Goal: Transaction & Acquisition: Purchase product/service

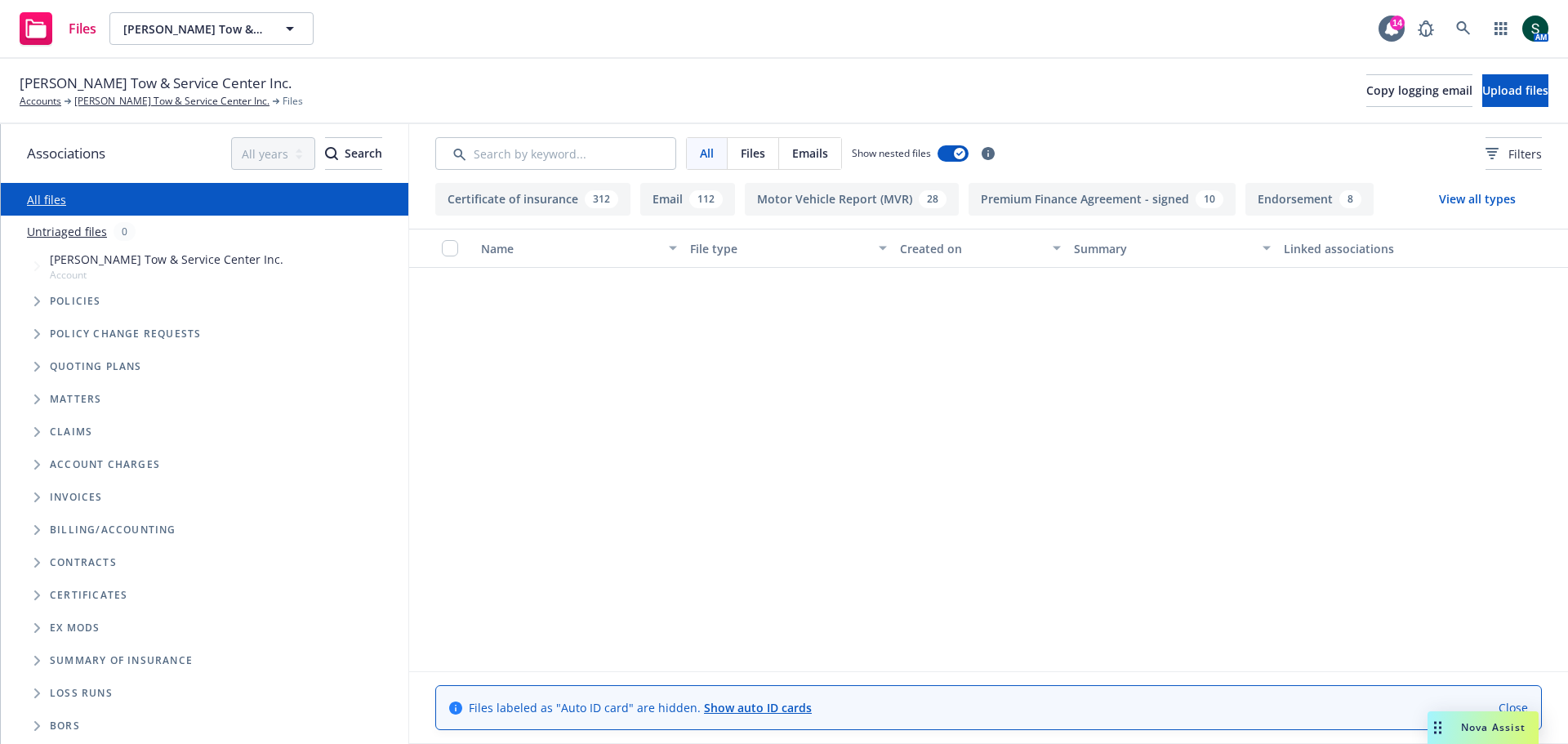
scroll to position [1225, 0]
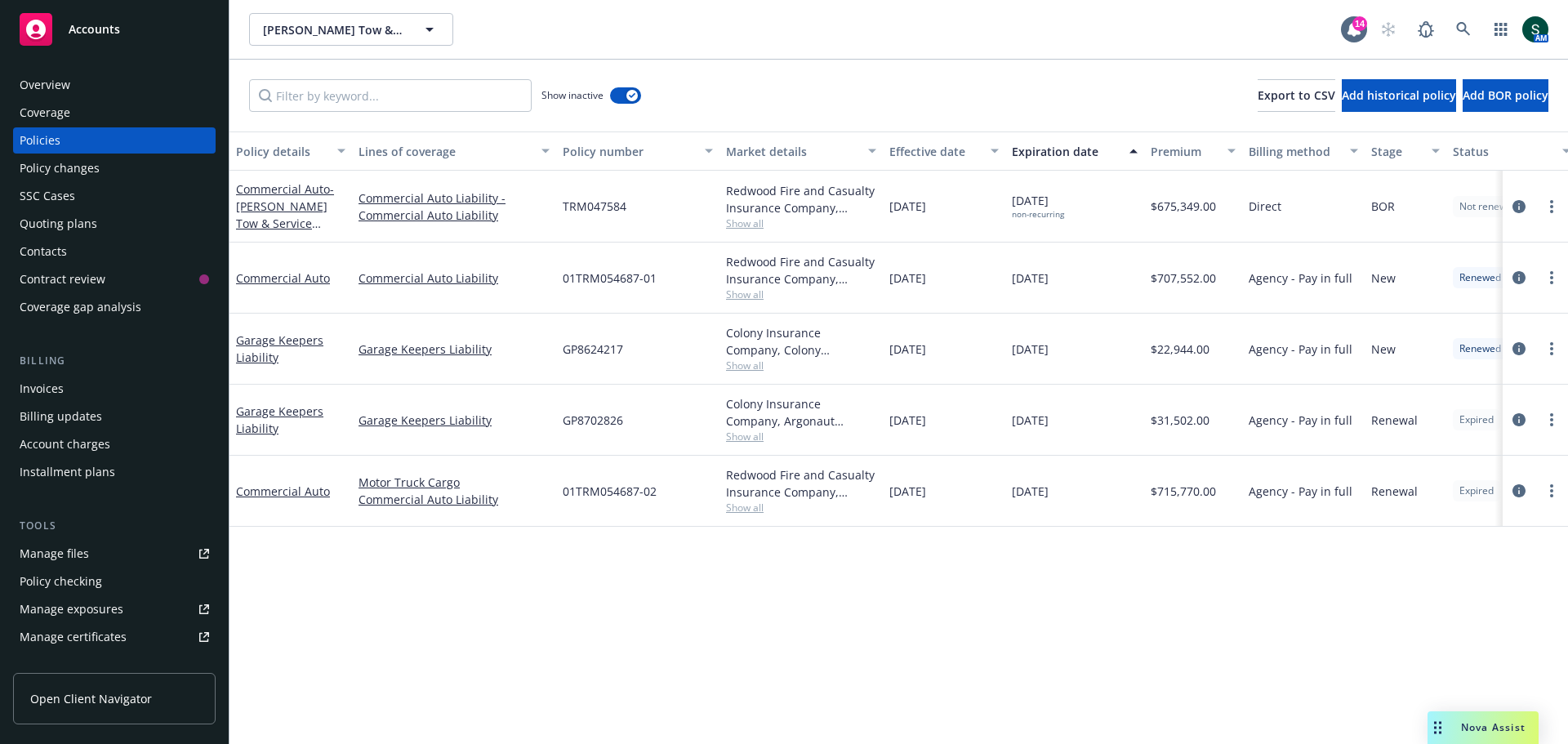
click at [94, 27] on span "Accounts" at bounding box center [94, 29] width 51 height 13
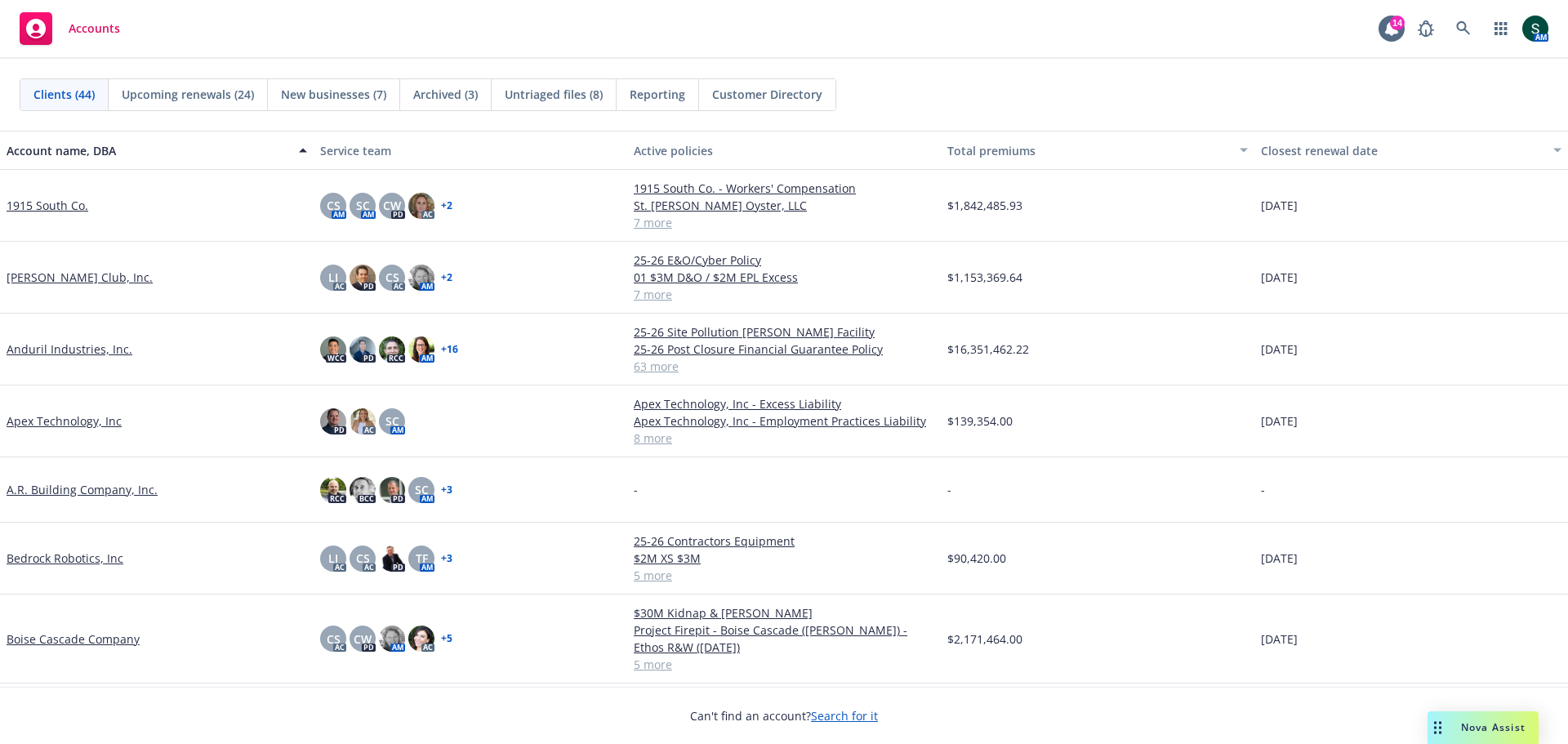
scroll to position [81, 0]
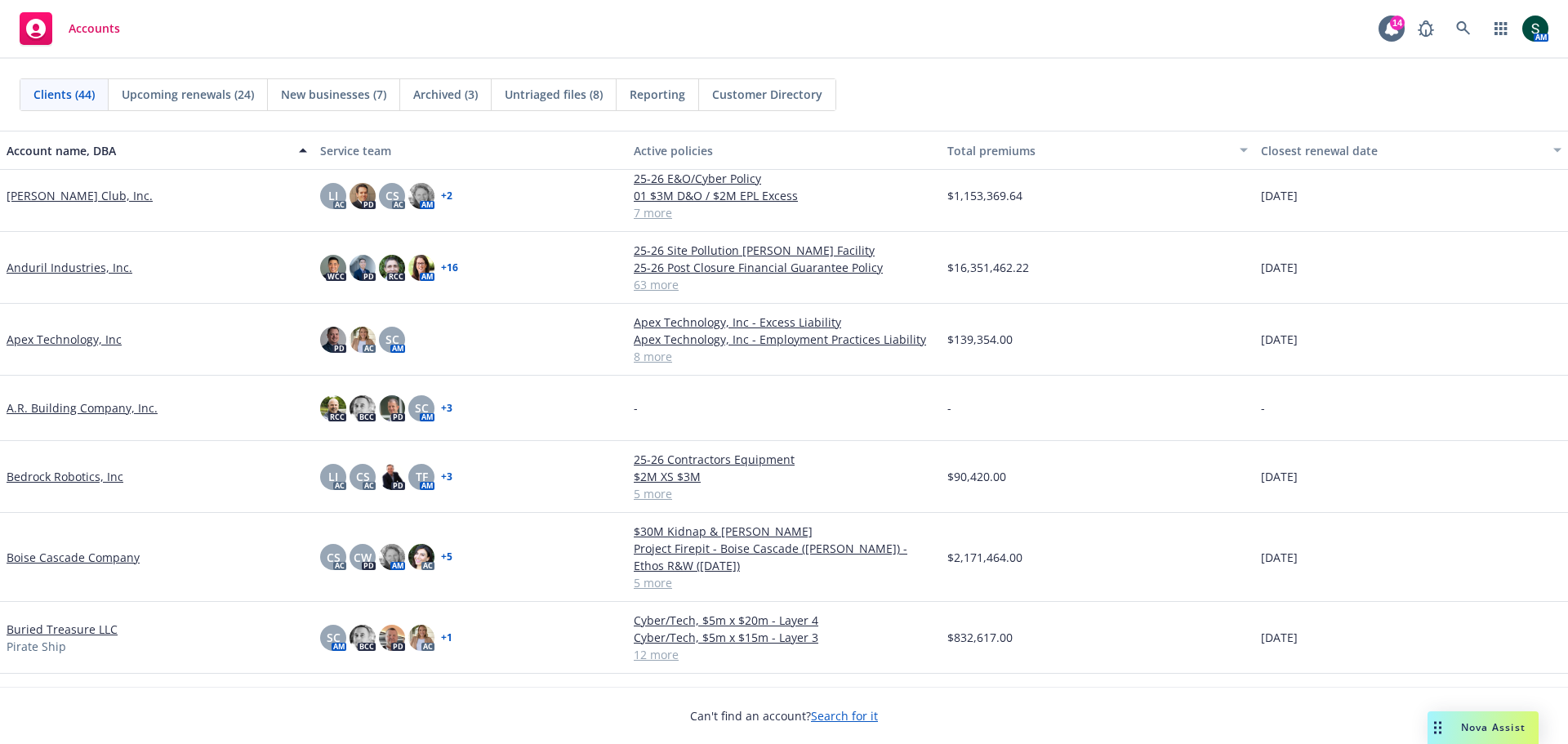
click at [72, 479] on link "Bedrock Robotics, Inc" at bounding box center [65, 476] width 117 height 17
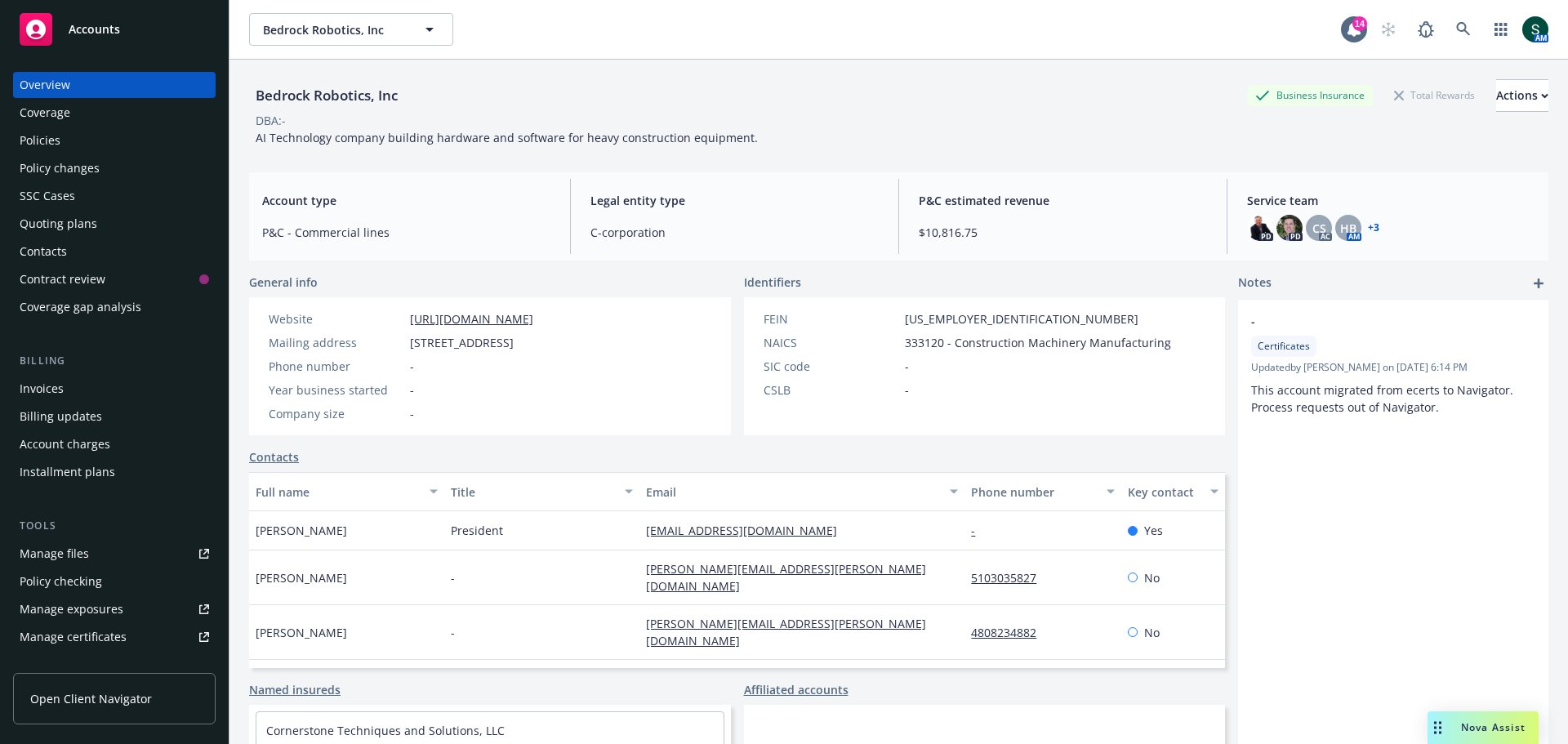
click at [80, 132] on div "Policies" at bounding box center [114, 140] width 189 height 27
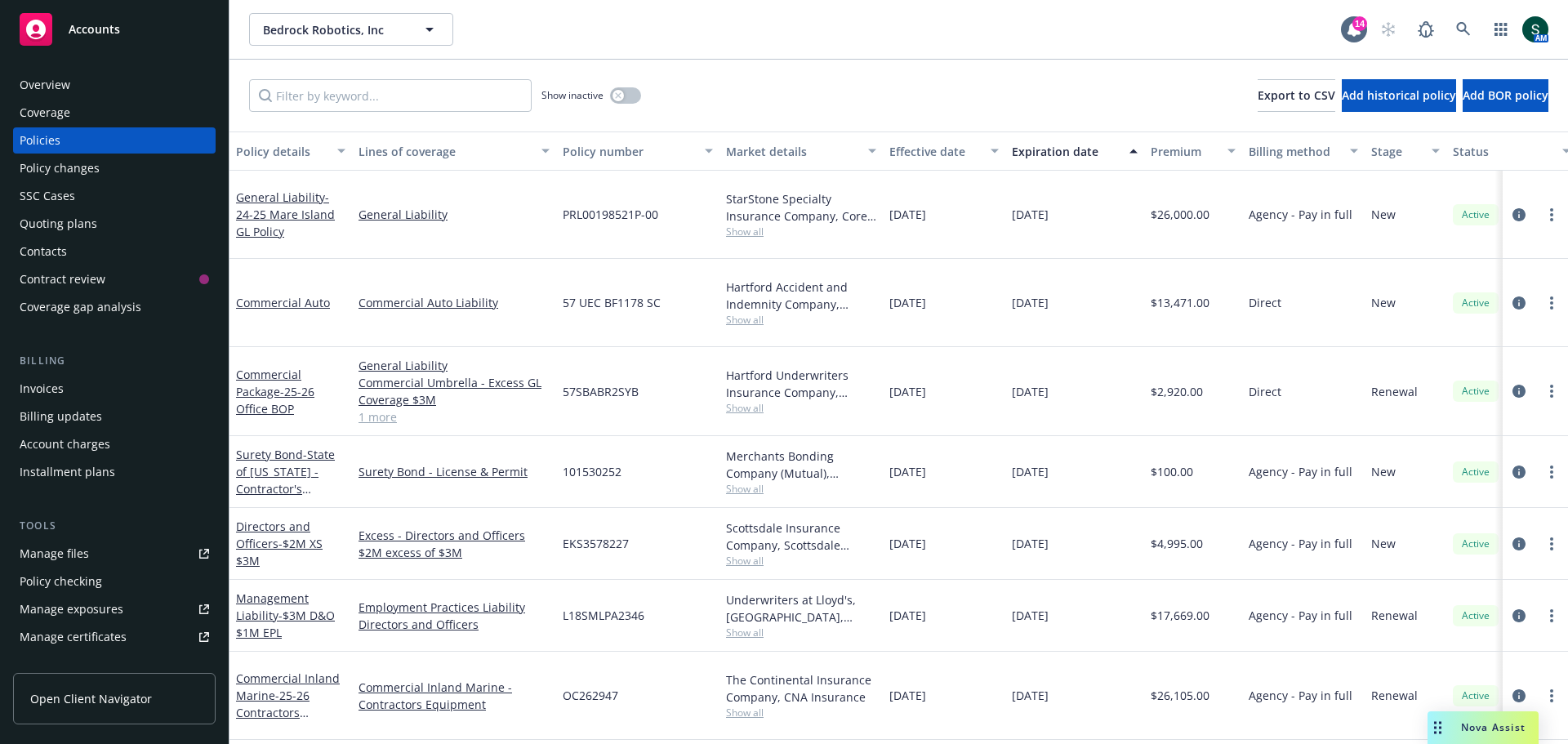
click at [86, 25] on span "Accounts" at bounding box center [94, 29] width 51 height 13
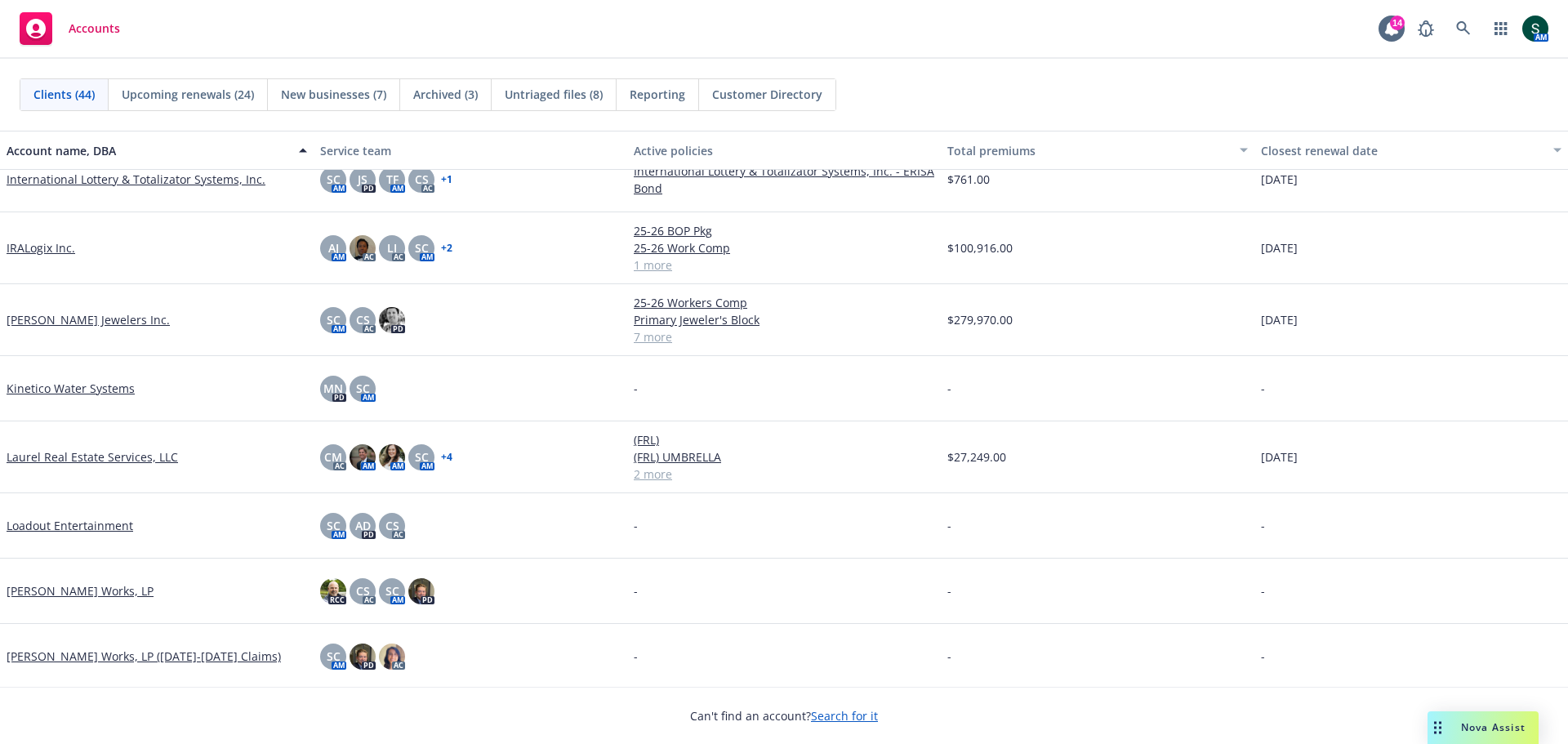
scroll to position [1062, 0]
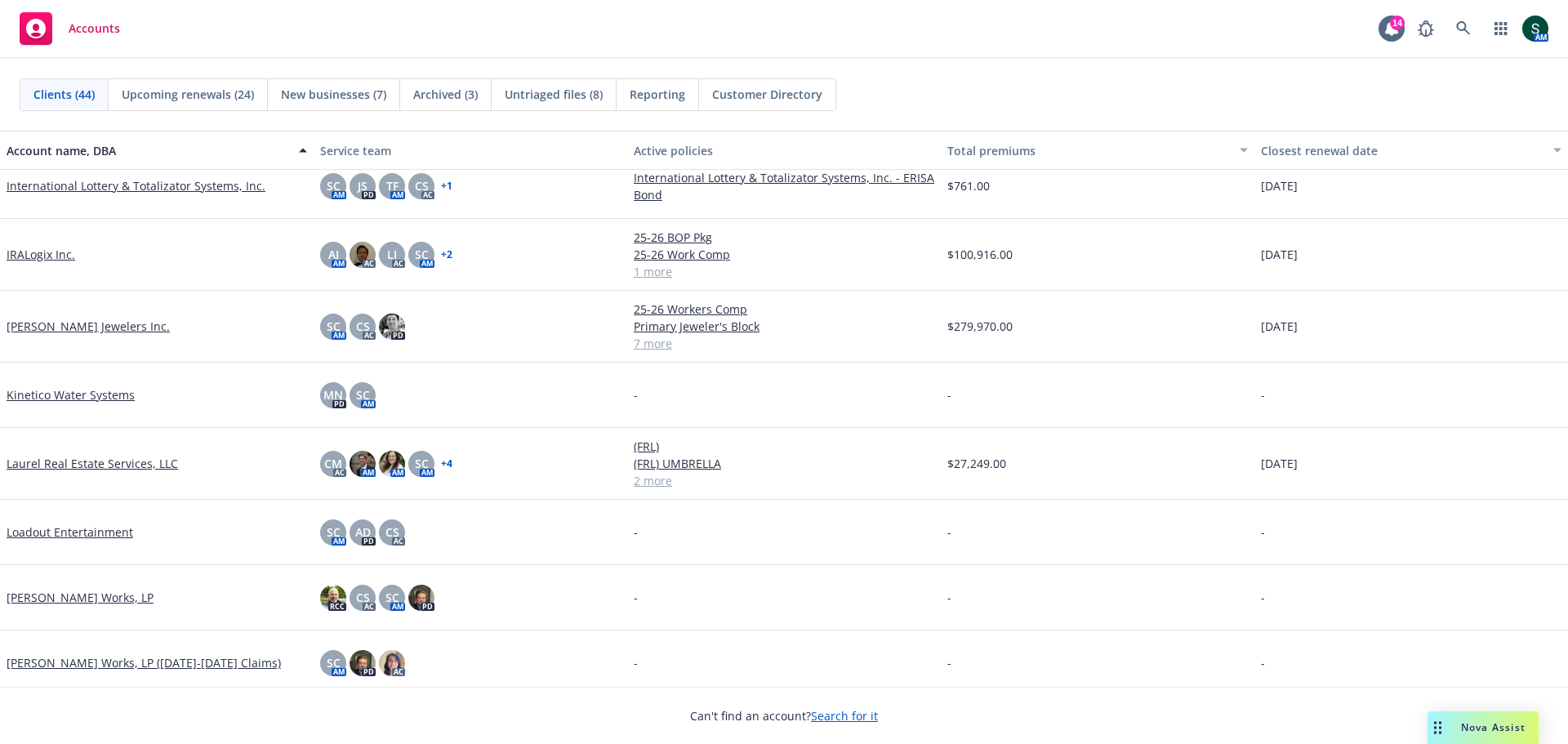
click at [27, 253] on link "IRALogix Inc." at bounding box center [40, 254] width 69 height 17
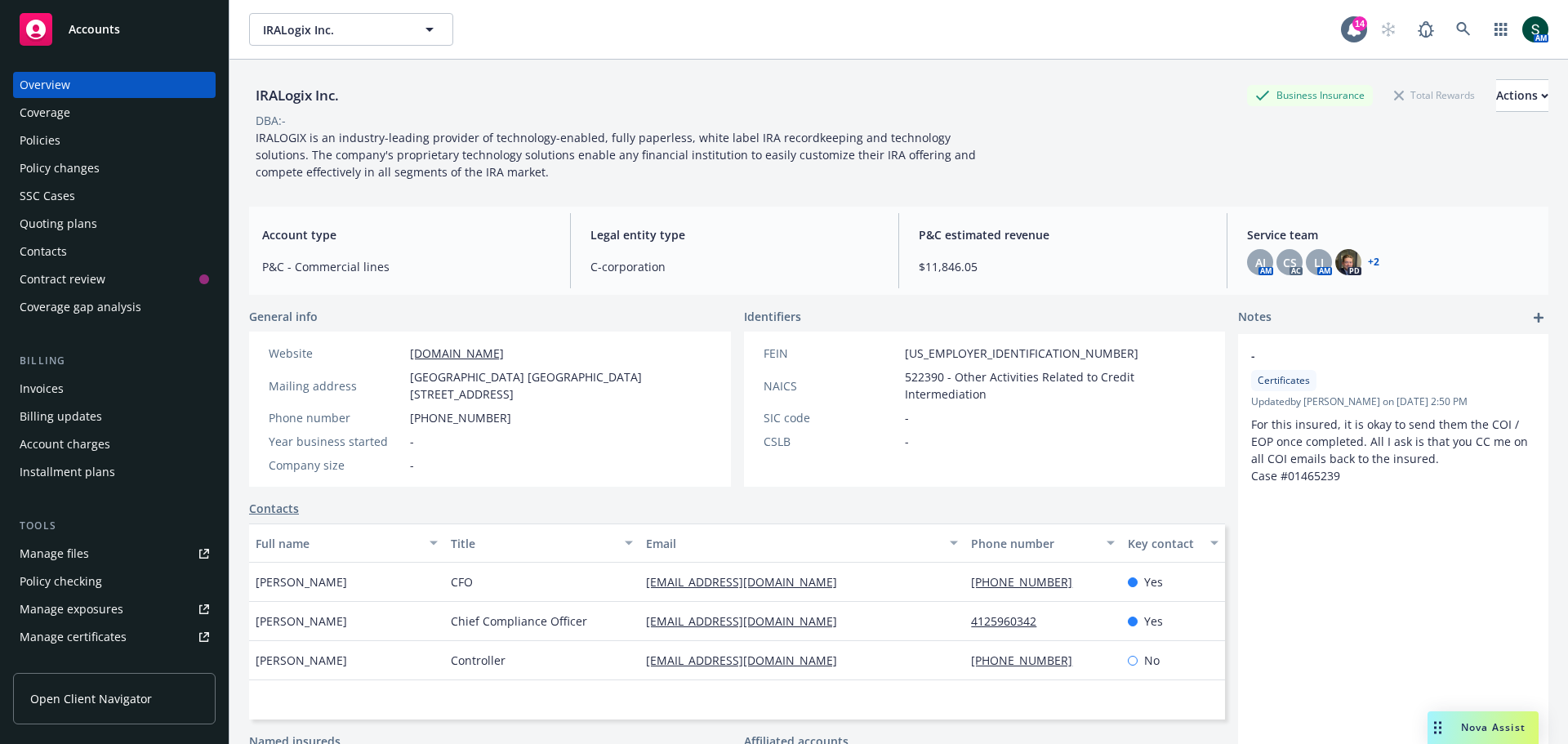
click at [40, 140] on div "Policies" at bounding box center [39, 140] width 41 height 27
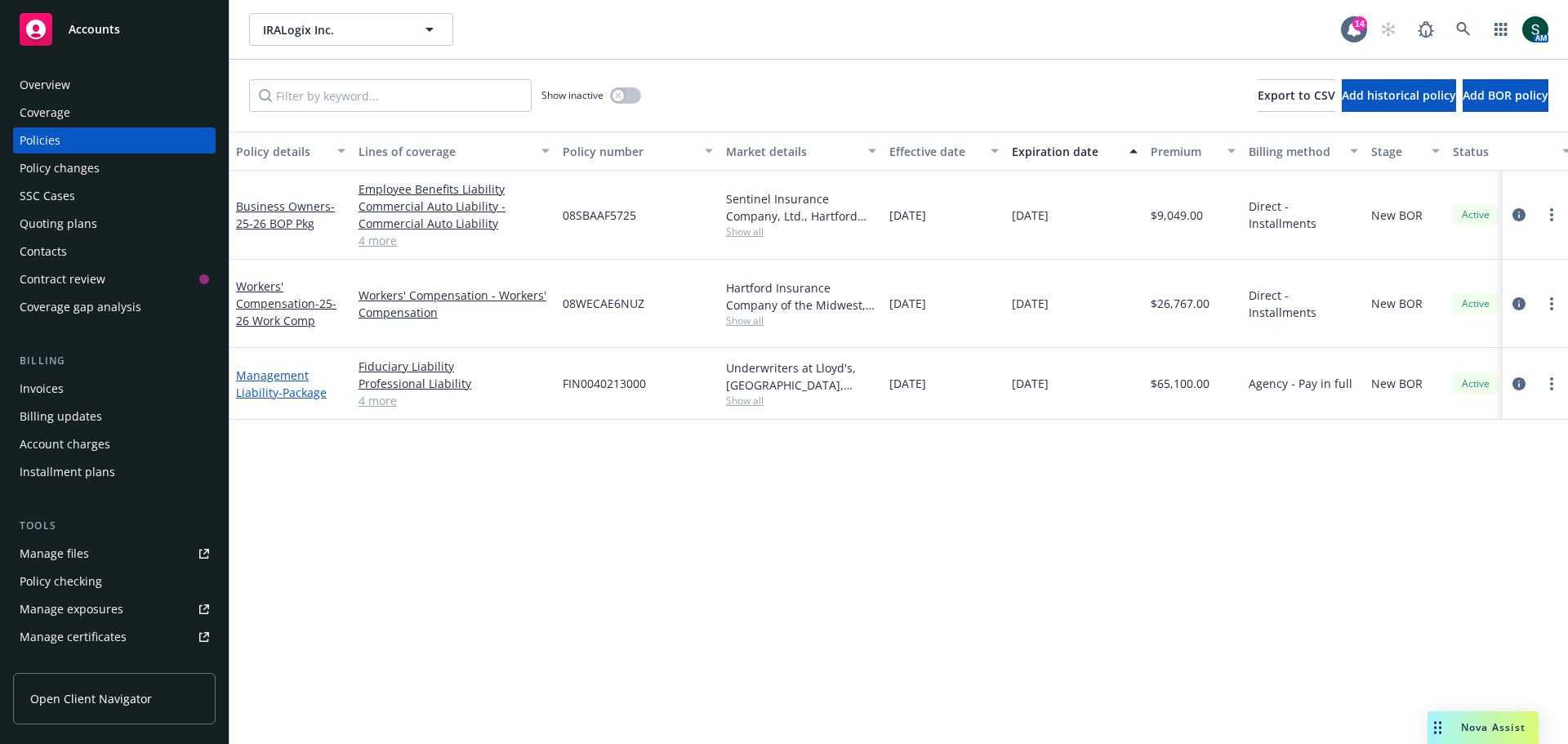
click at [269, 368] on link "Management Liability - Package" at bounding box center [281, 384] width 91 height 33
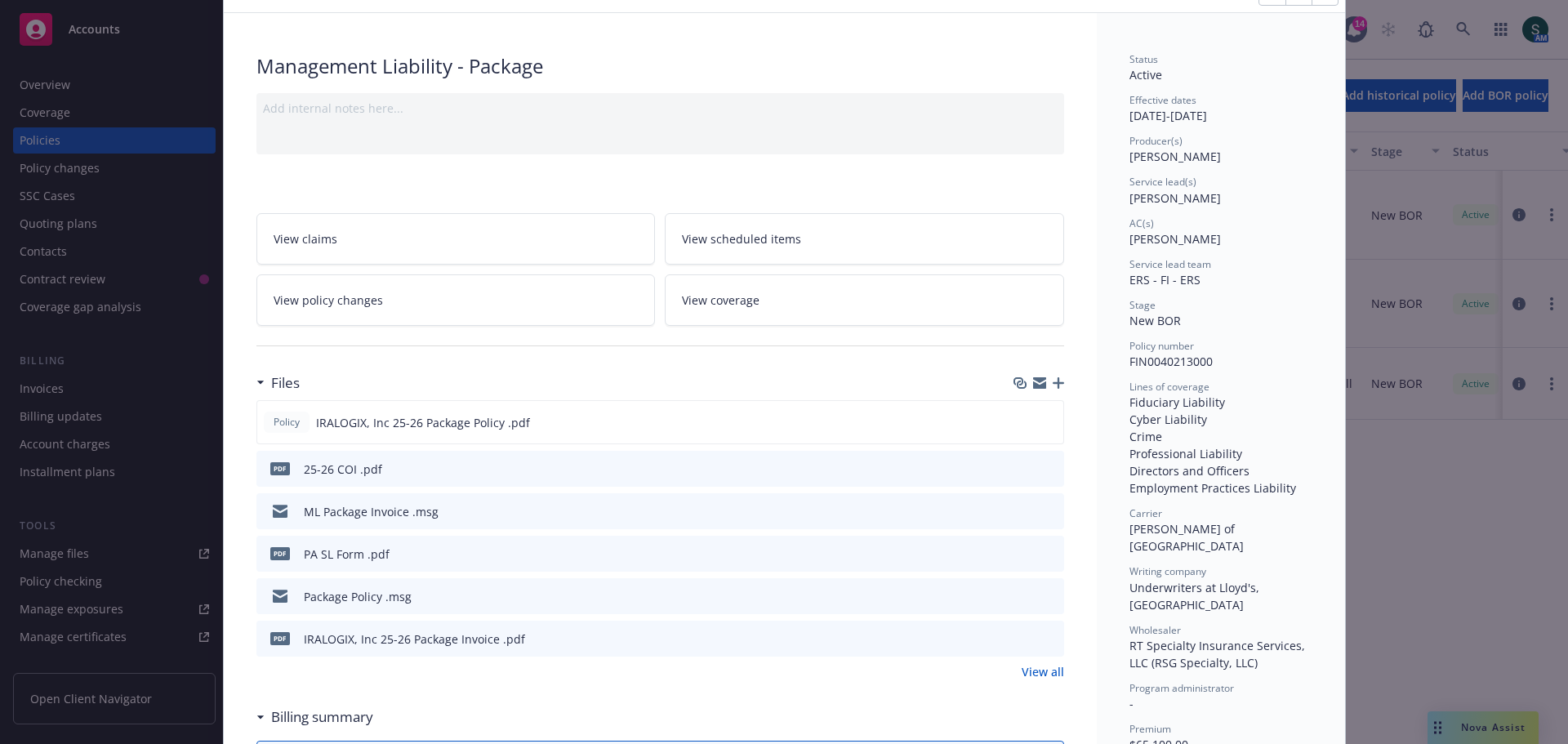
scroll to position [163, 0]
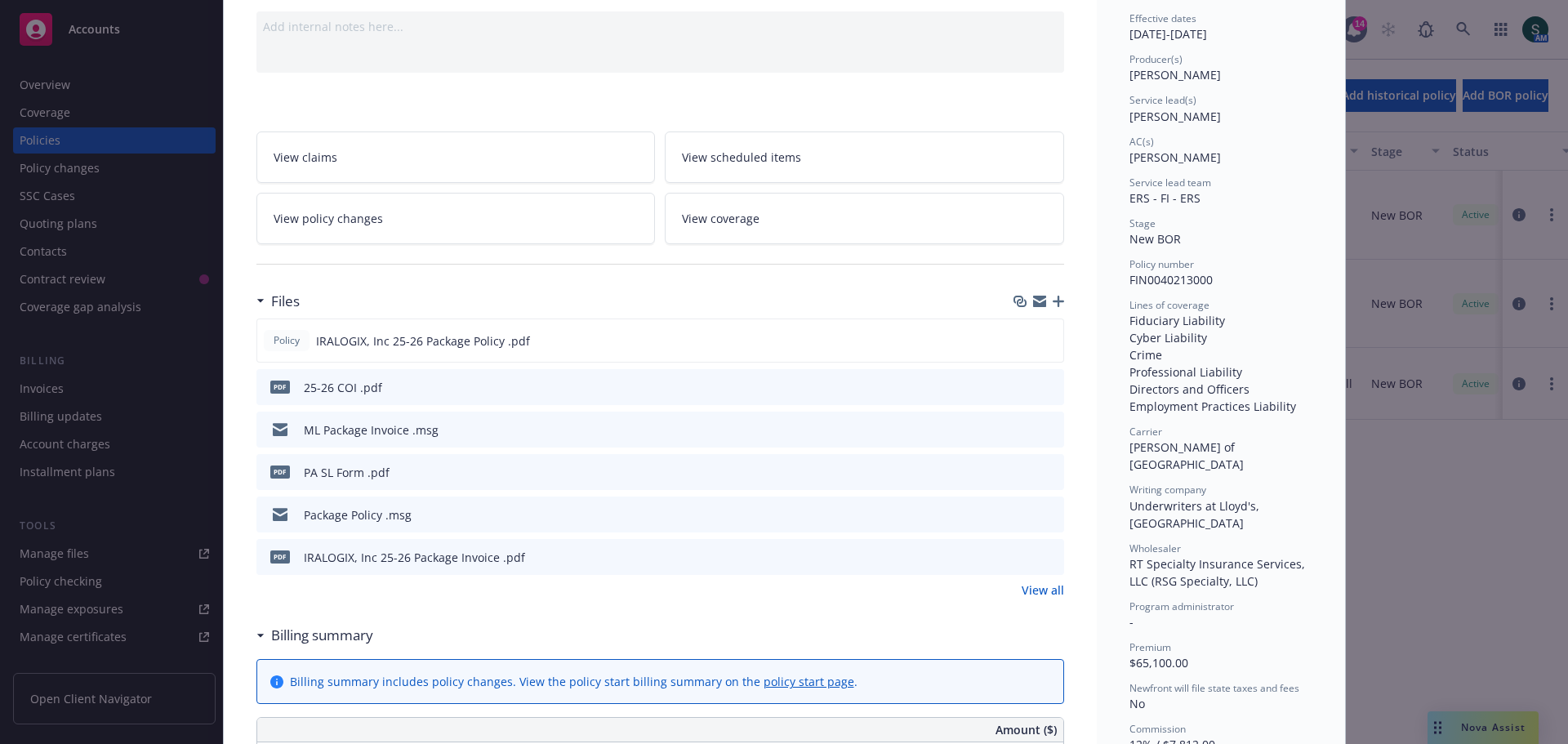
click at [1044, 595] on link "View all" at bounding box center [1043, 589] width 42 height 17
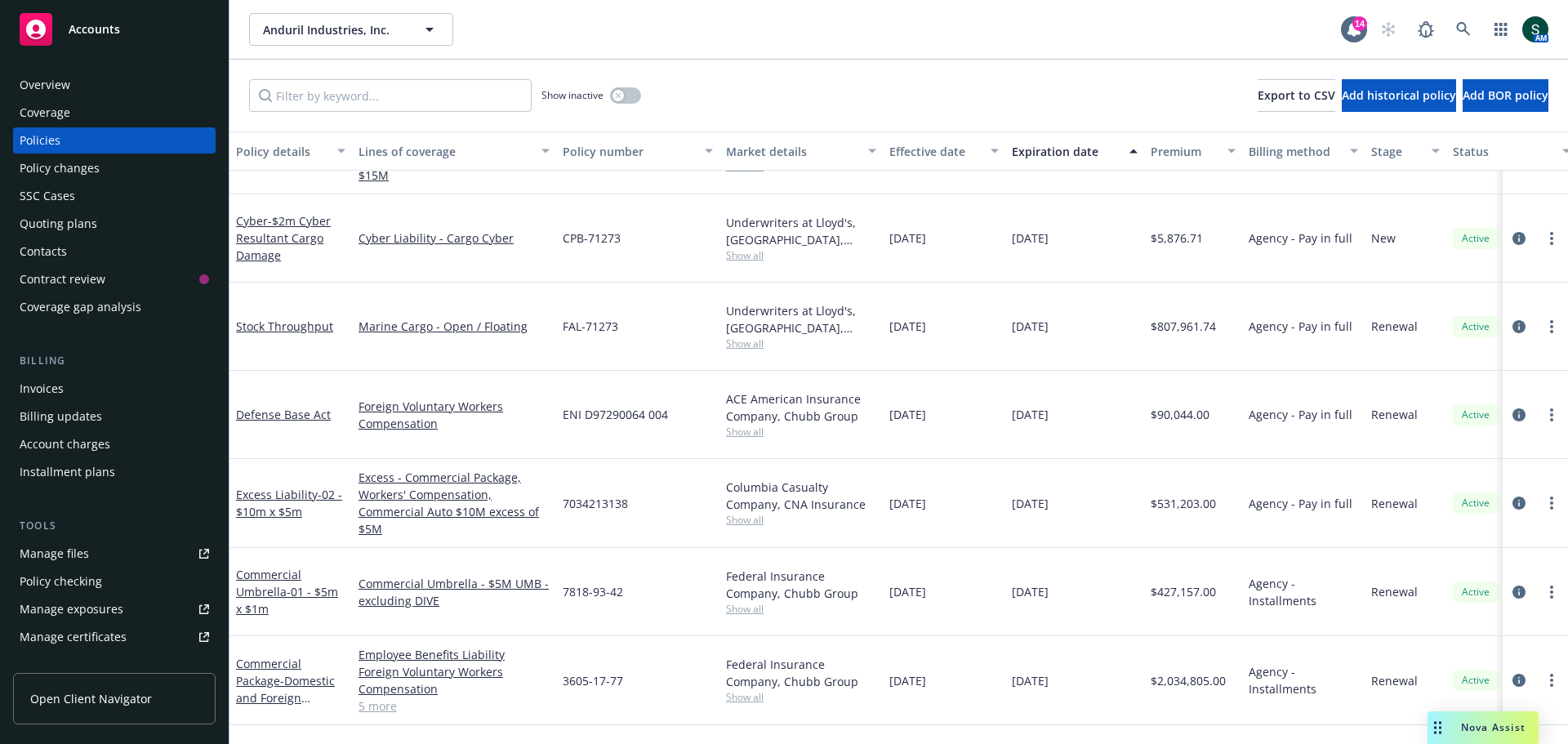
scroll to position [3022, 0]
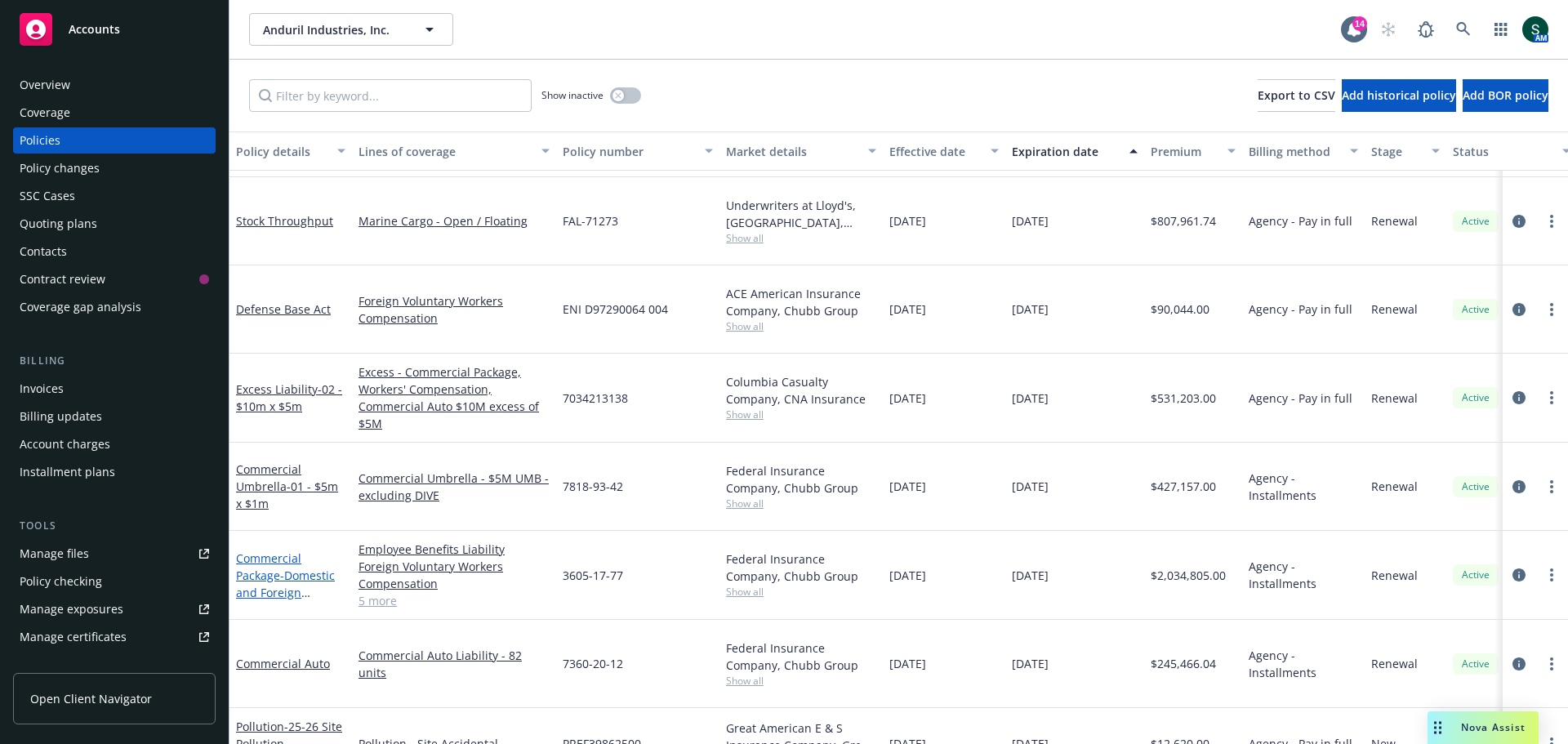
click at [254, 550] on link "Commercial Package - Domestic and Foreign Package" at bounding box center [286, 583] width 99 height 67
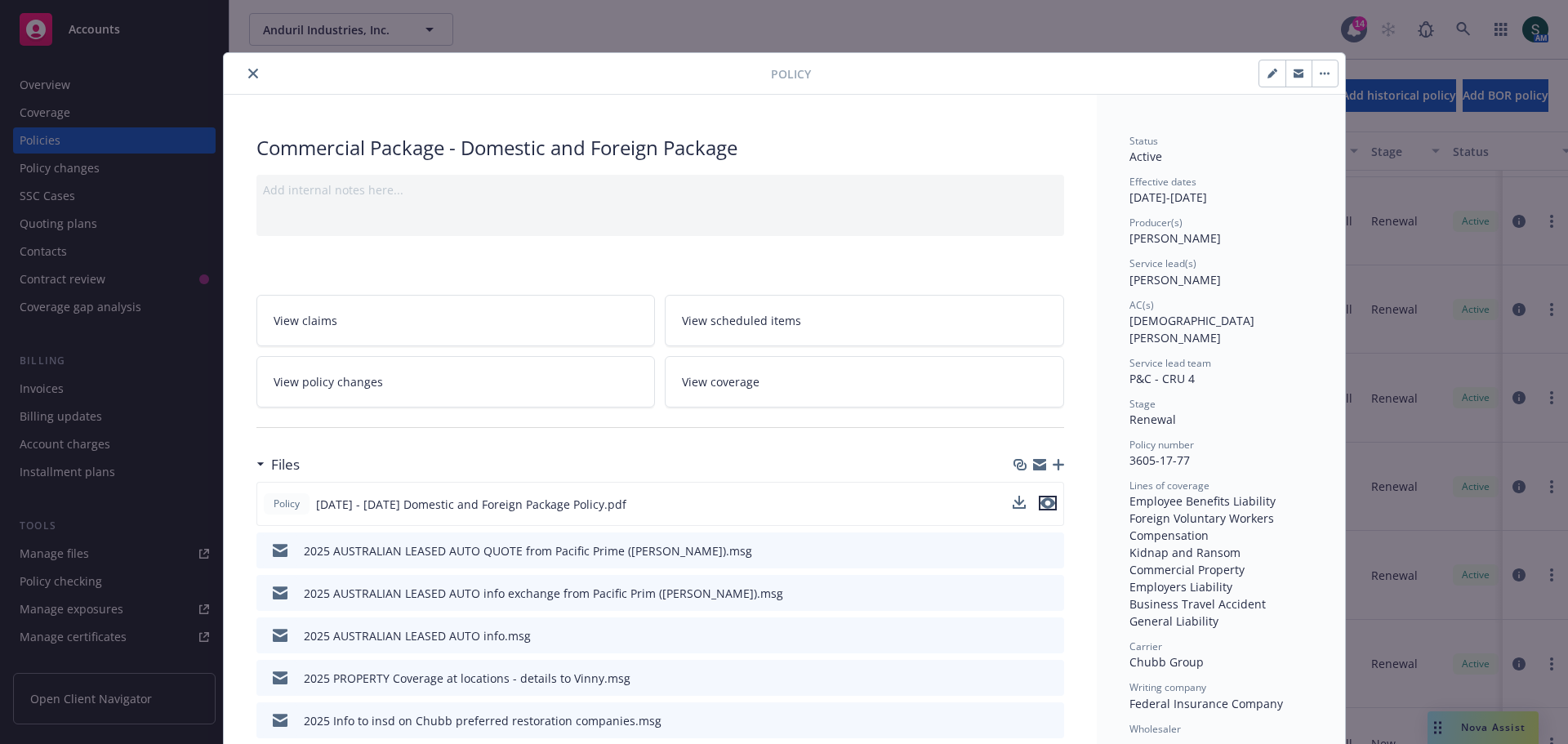
click at [1046, 503] on icon "preview file" at bounding box center [1048, 502] width 15 height 11
drag, startPoint x: 72, startPoint y: 95, endPoint x: 308, endPoint y: 60, distance: 238.6
click at [308, 60] on div "Policy Commercial Package - Domestic and Foreign Package Add internal notes her…" at bounding box center [784, 372] width 1568 height 744
click at [245, 80] on button "close" at bounding box center [253, 73] width 19 height 19
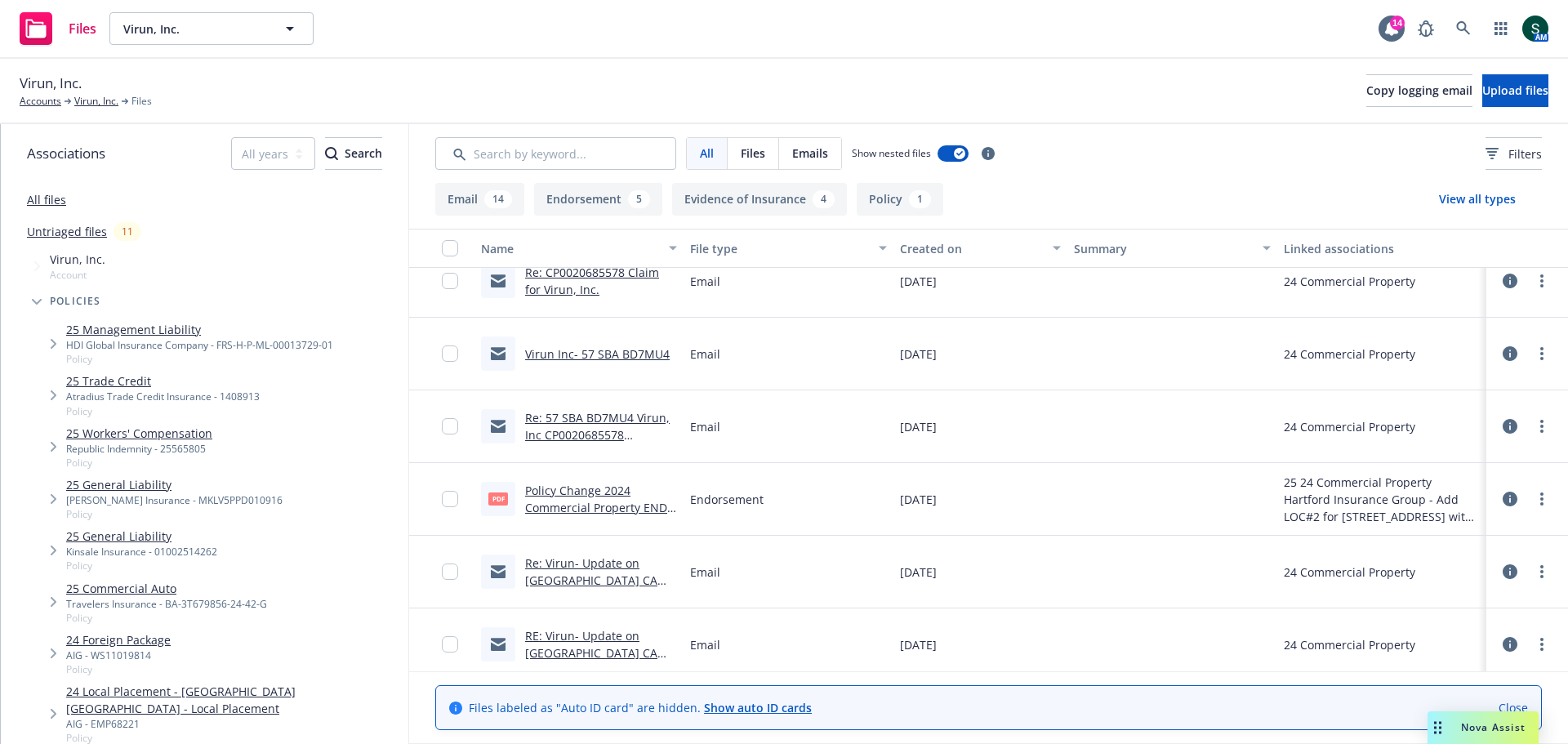
scroll to position [490, 0]
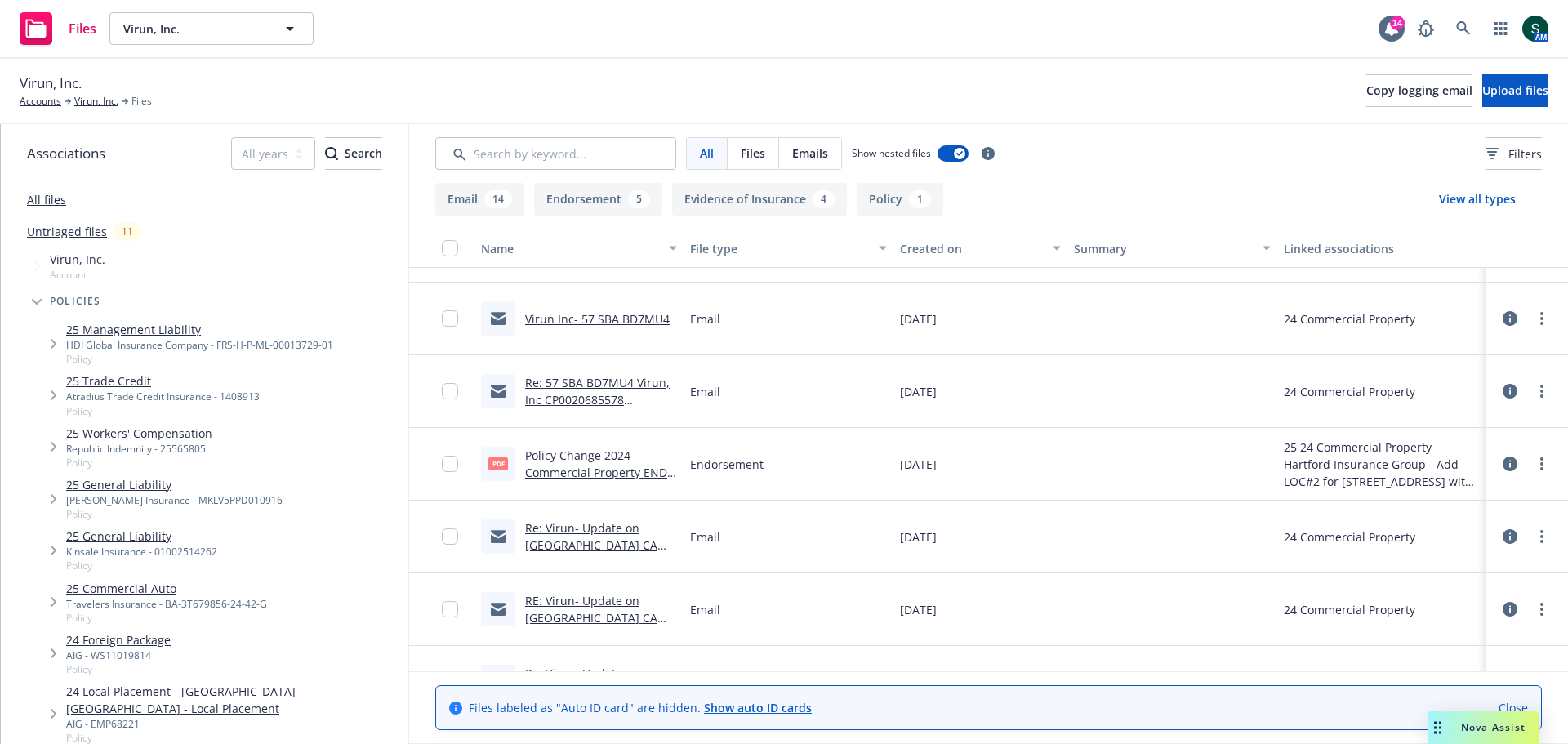
click at [605, 392] on link "Re: 57 SBA BD7MU4 Virun, Inc CP0020685578 (Encrypted Delivery) (Encrypted Deliv…" at bounding box center [598, 417] width 145 height 84
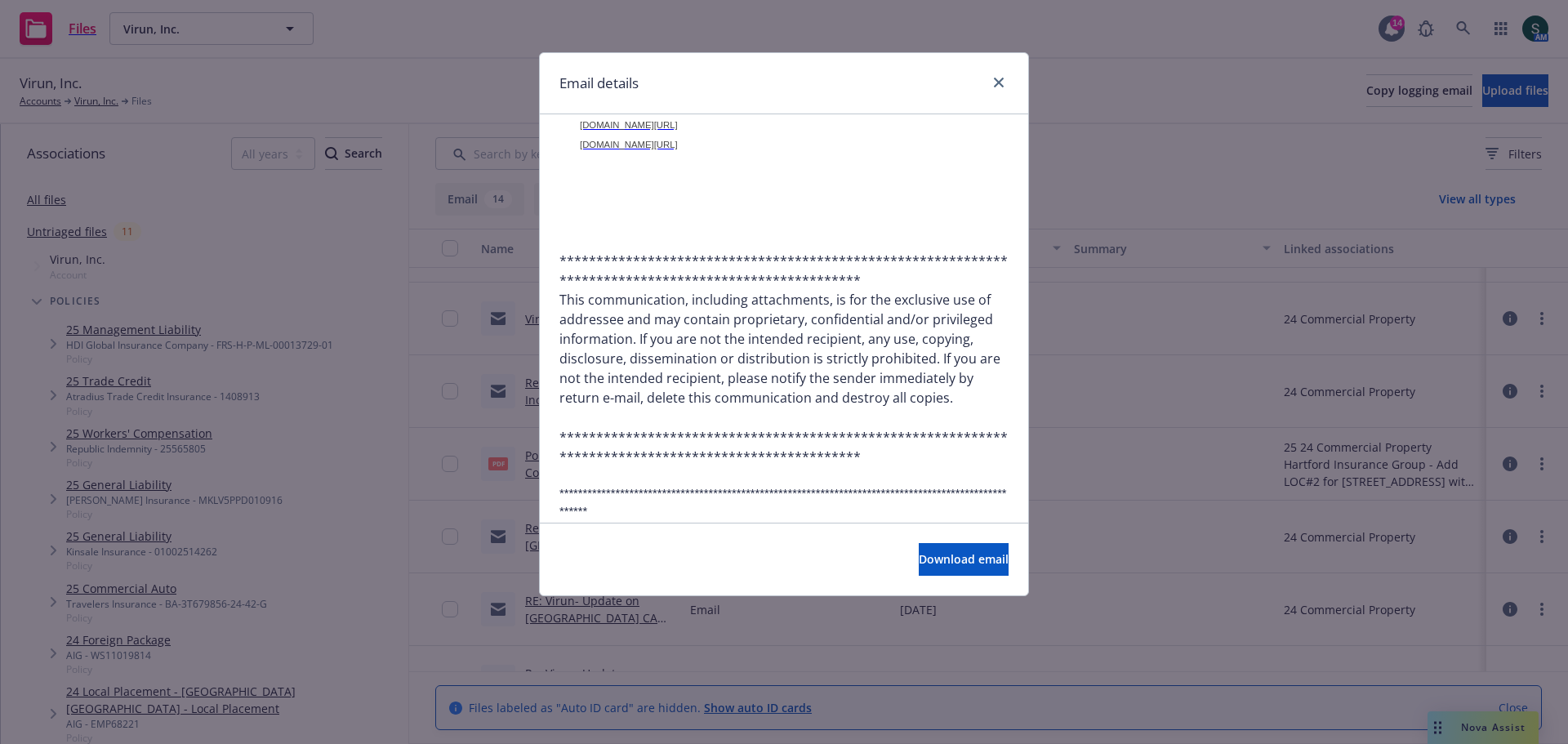
scroll to position [5216, 0]
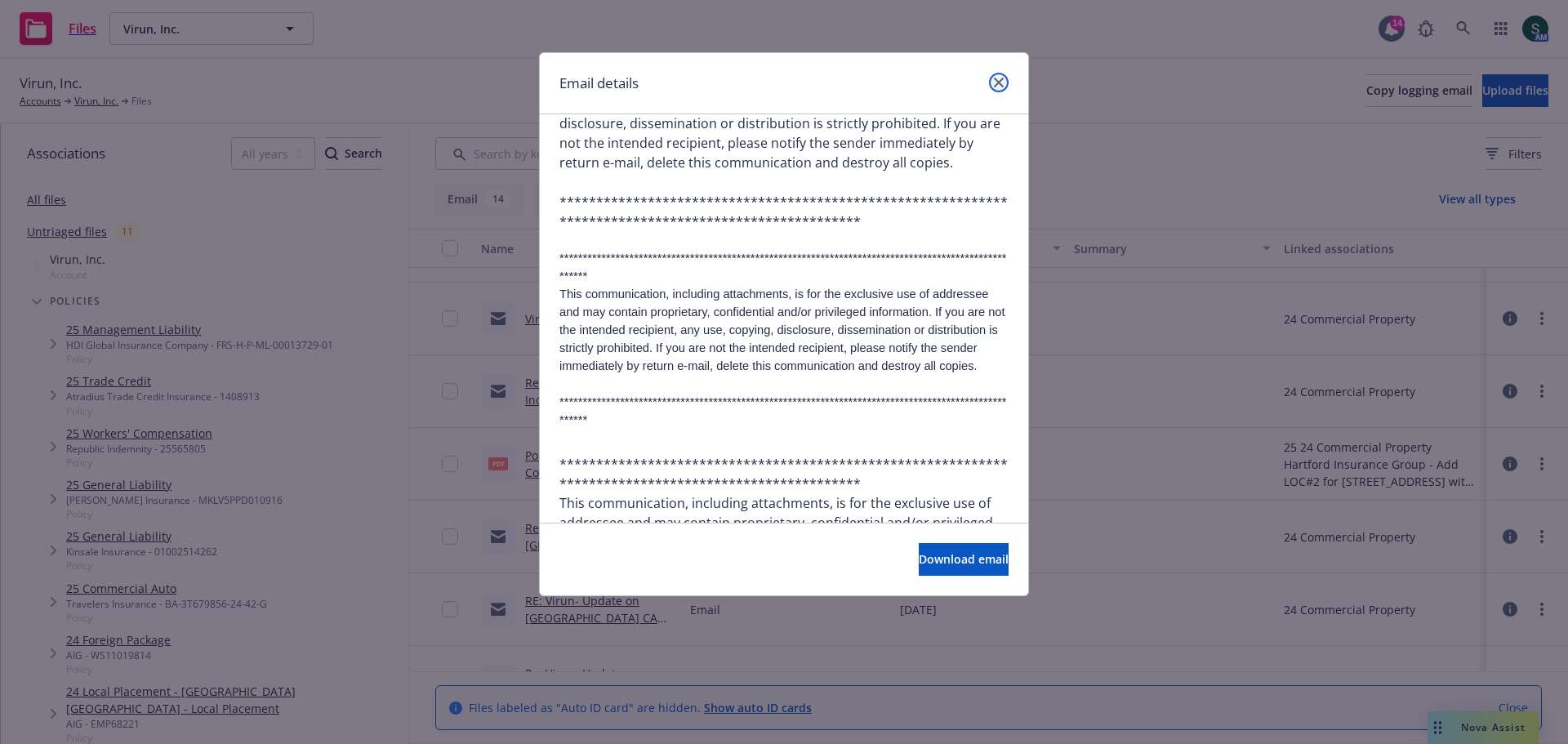
click at [998, 87] on link "close" at bounding box center [999, 81] width 19 height 19
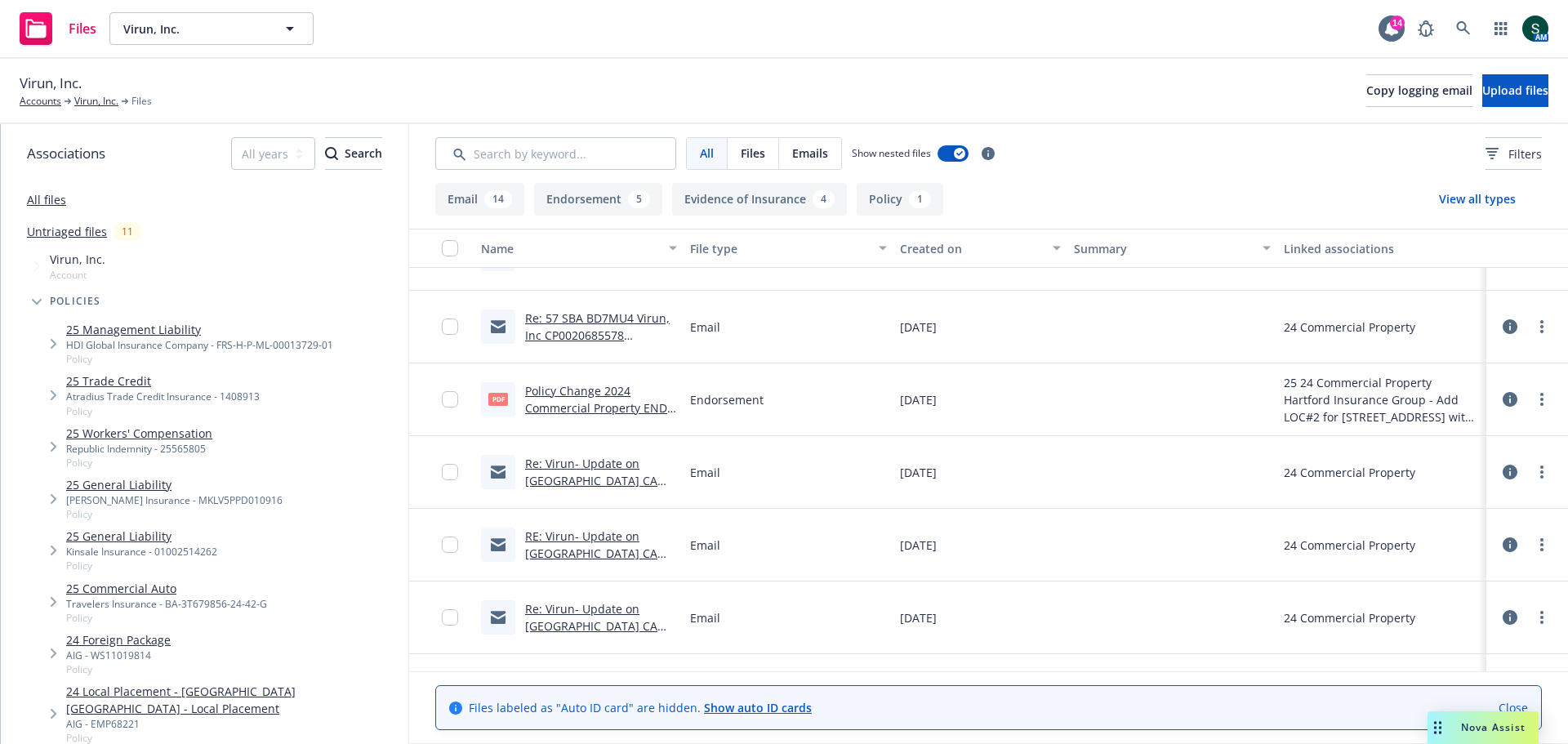
scroll to position [572, 0]
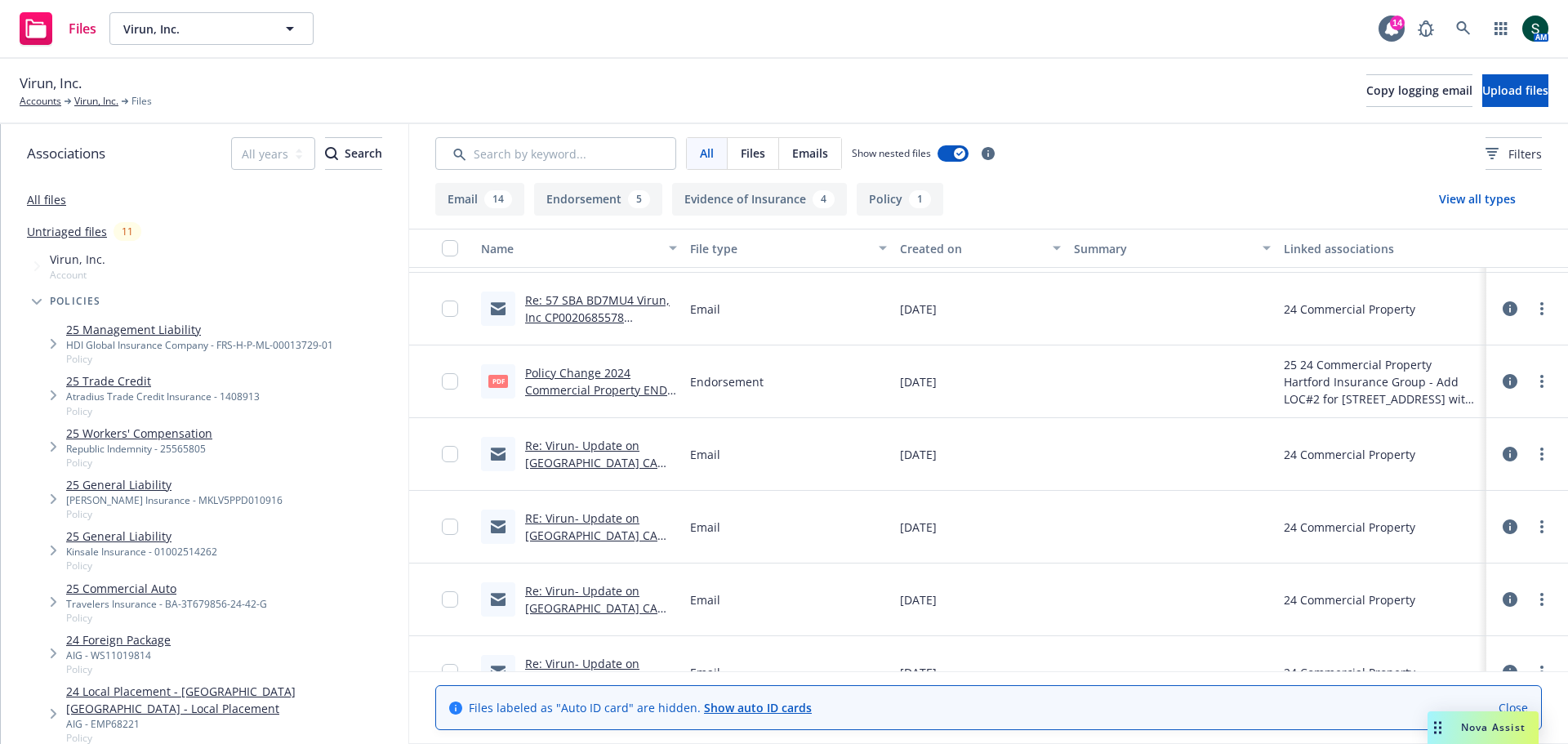
click at [596, 523] on link "RE: Virun- Update on Colton CA location" at bounding box center [591, 535] width 133 height 49
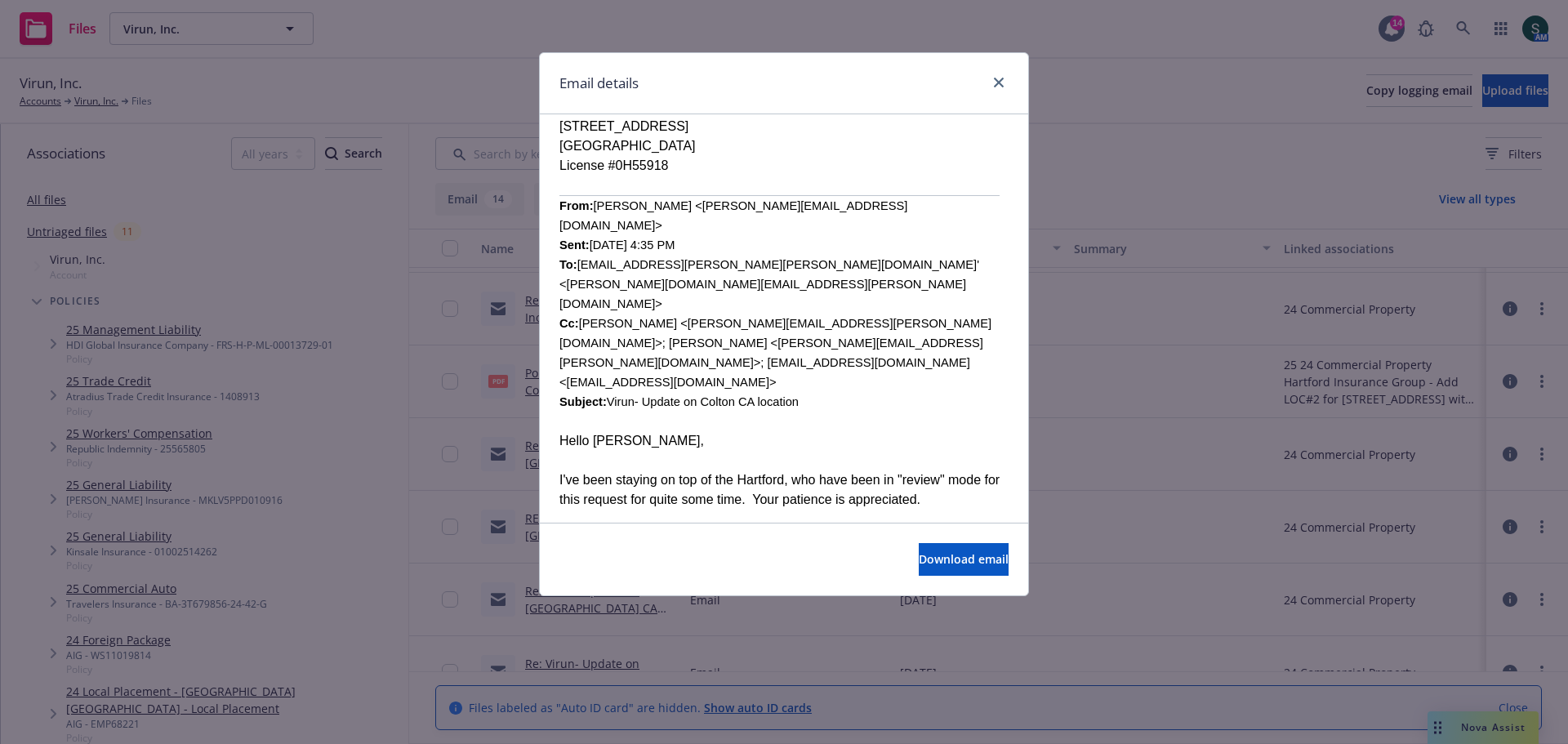
scroll to position [1288, 0]
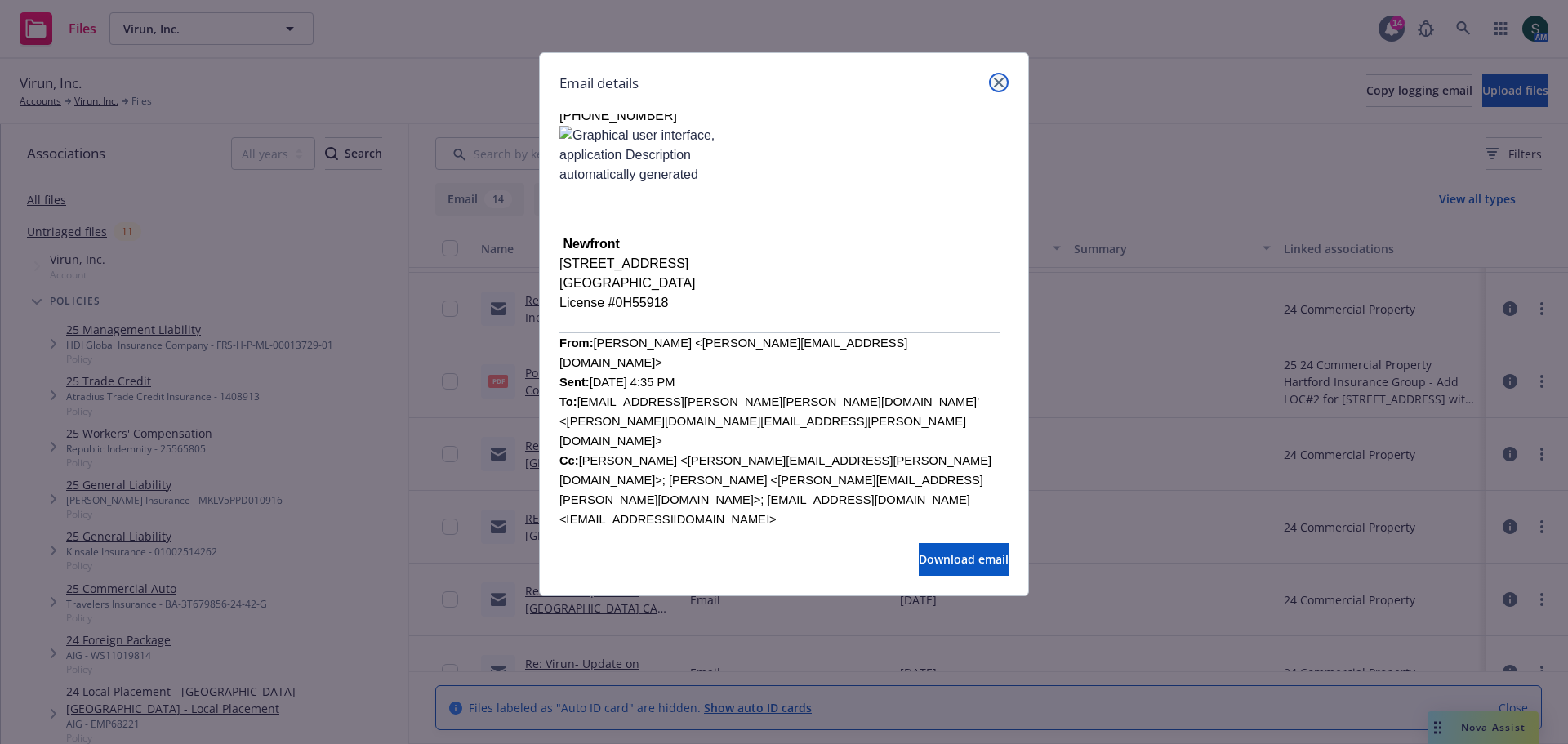
click at [1000, 81] on icon "close" at bounding box center [999, 82] width 10 height 10
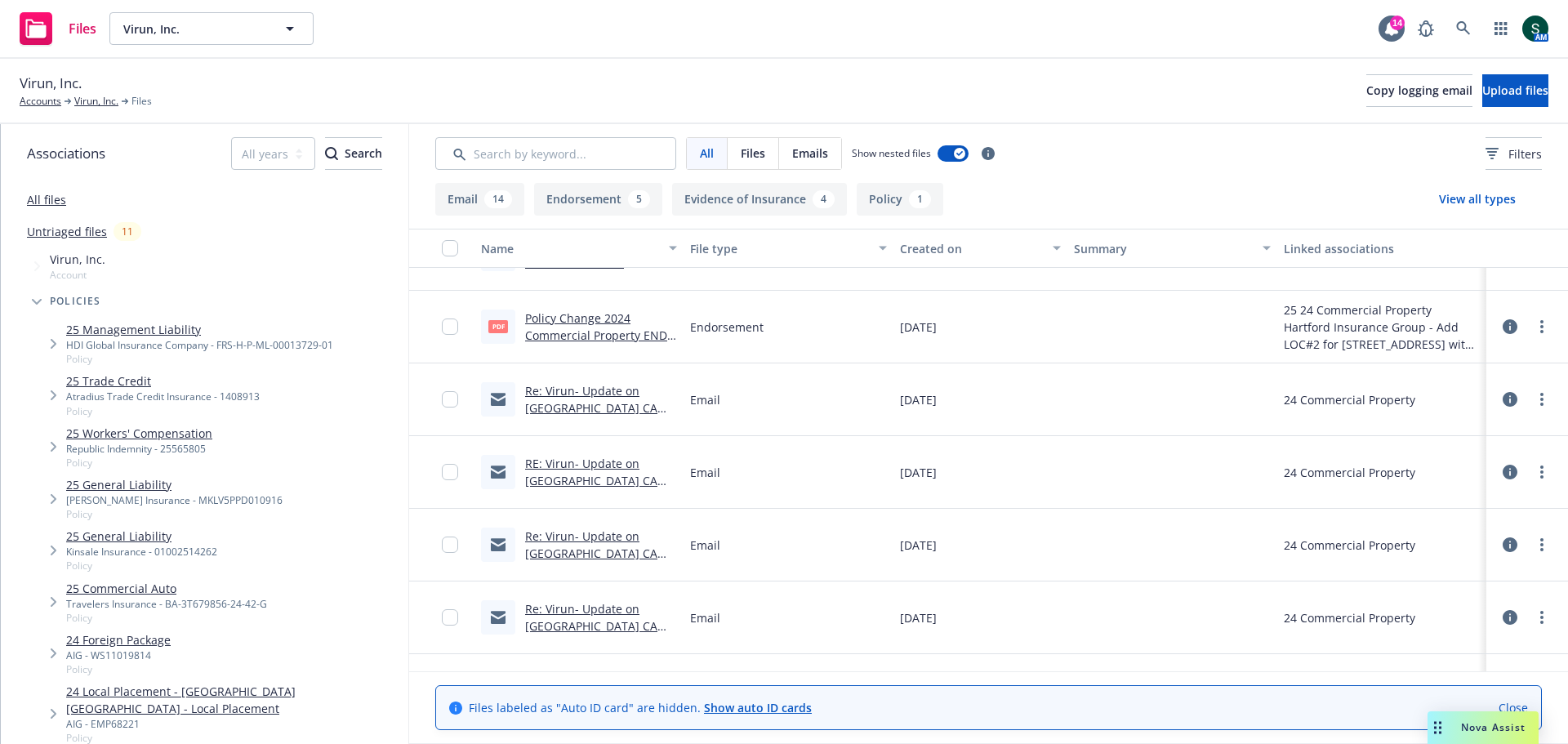
scroll to position [653, 0]
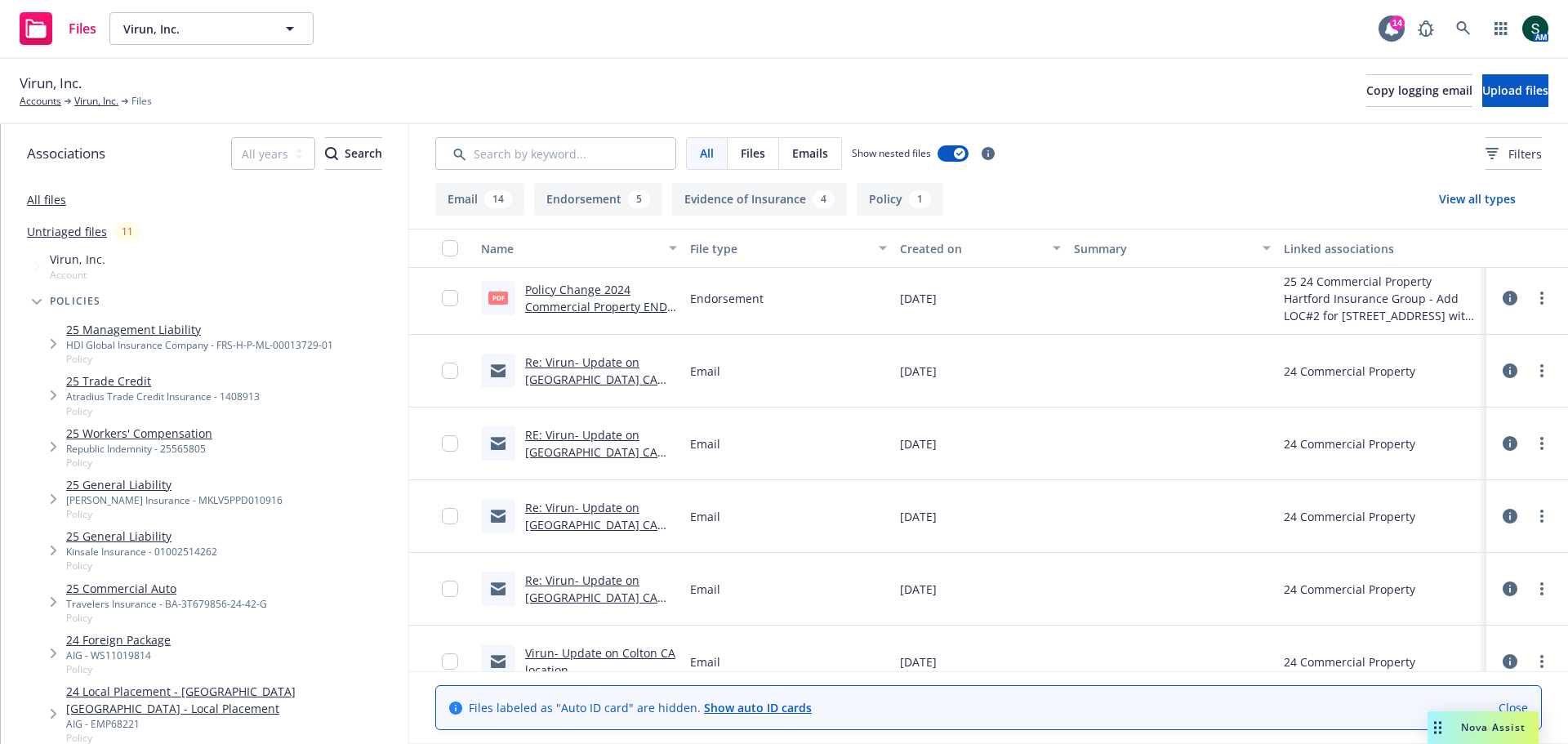
click at [574, 512] on link "Re: Virun- Update on Colton CA location" at bounding box center [591, 524] width 133 height 49
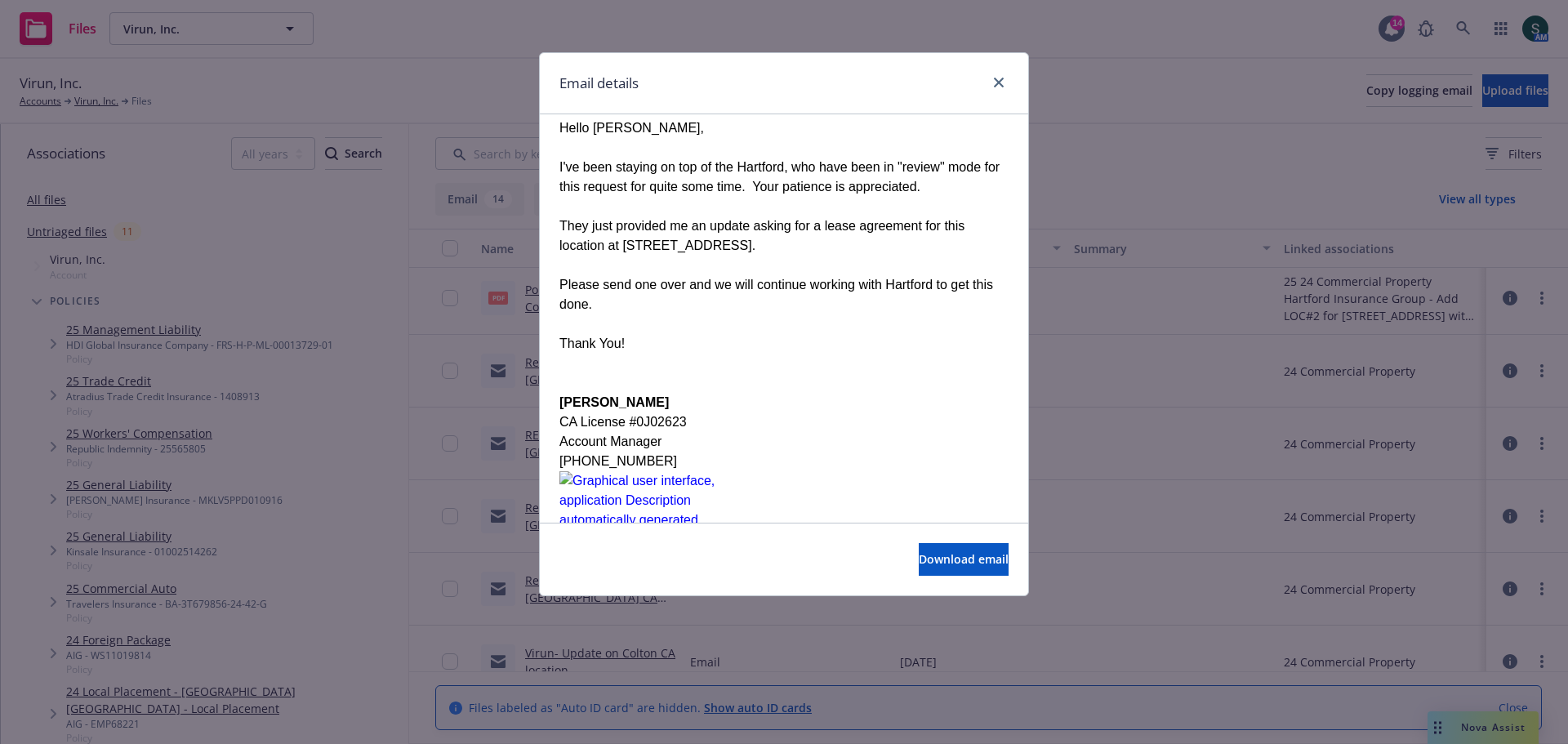
scroll to position [1650, 0]
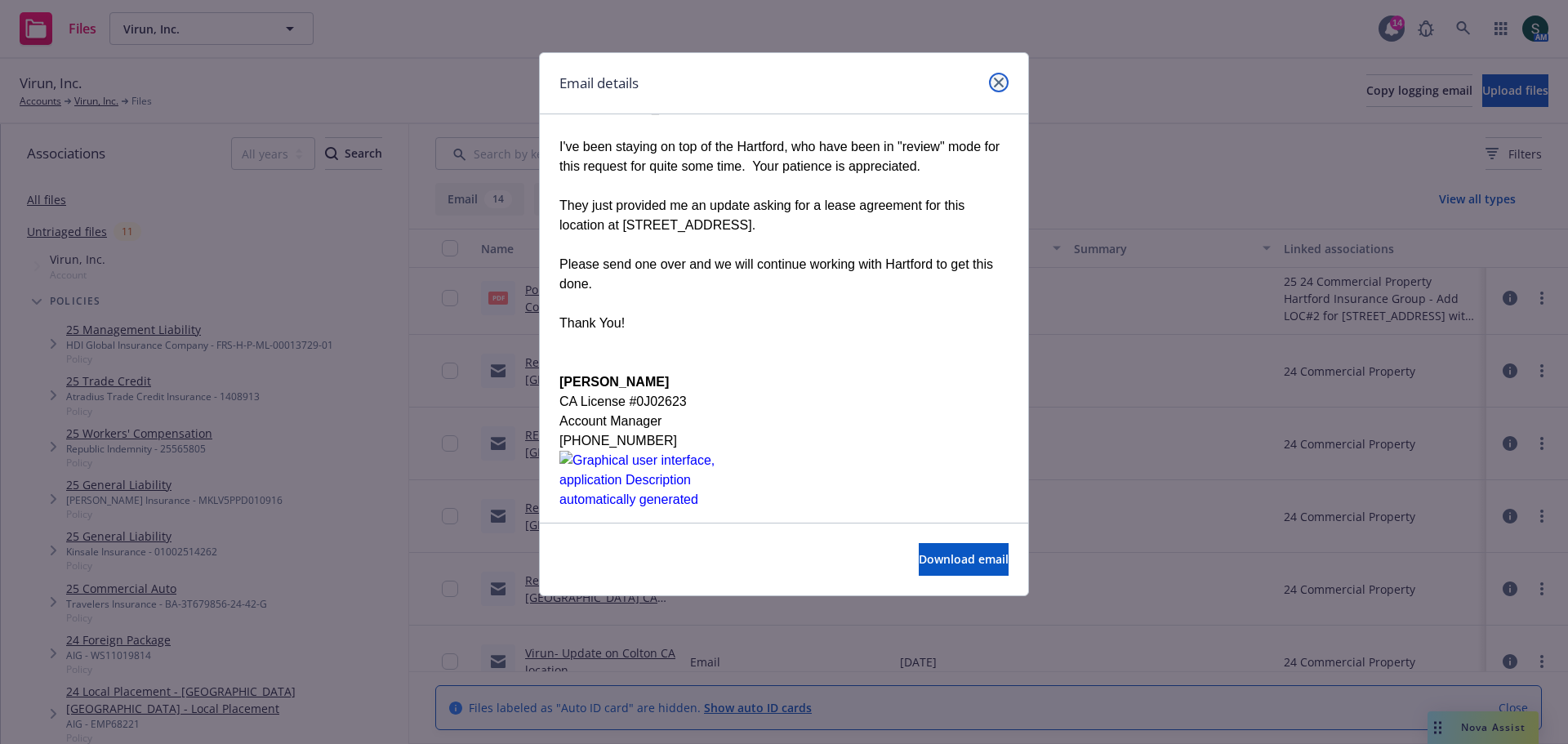
click at [998, 81] on icon "close" at bounding box center [999, 82] width 10 height 10
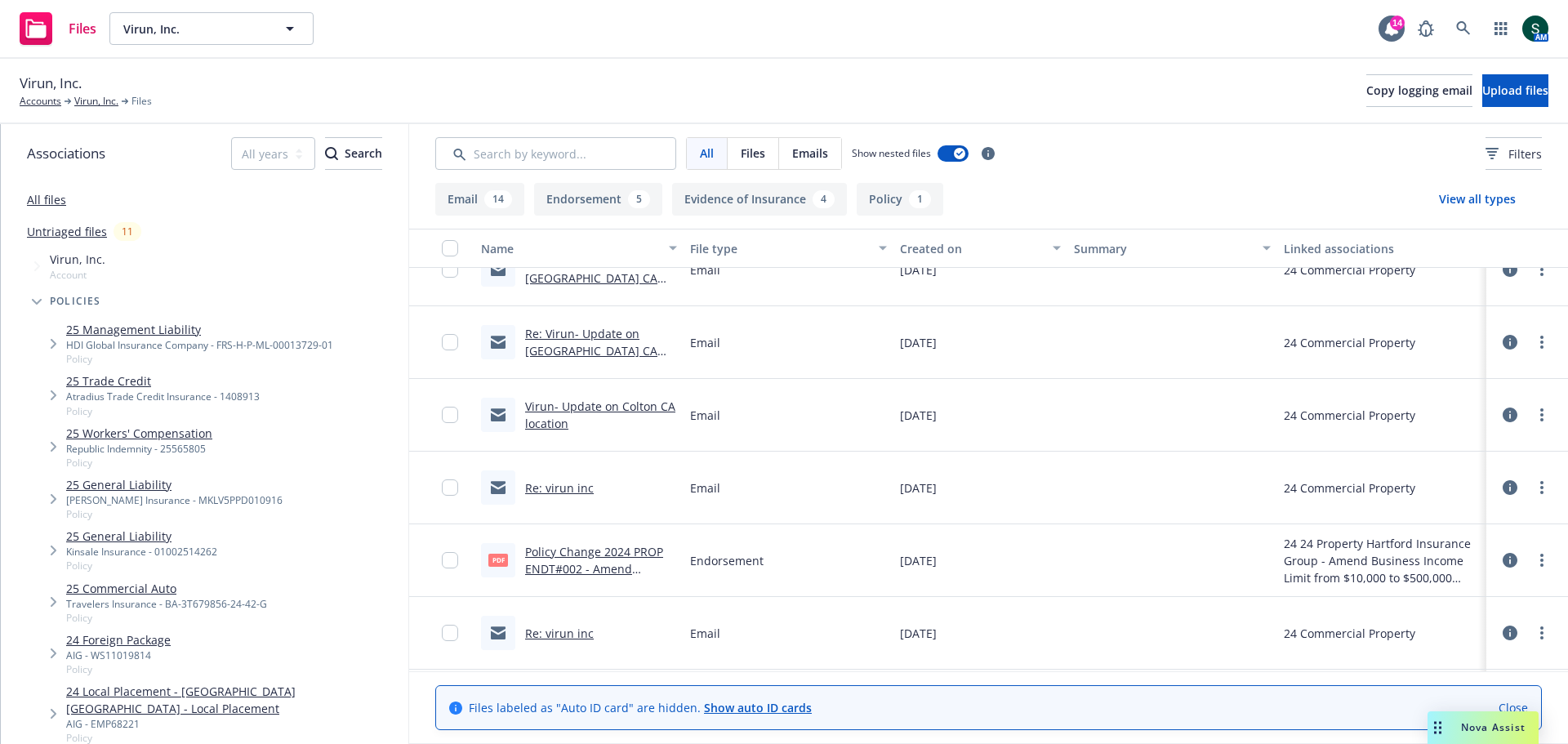
scroll to position [899, 0]
click at [546, 490] on link "Re: virun inc" at bounding box center [559, 487] width 69 height 16
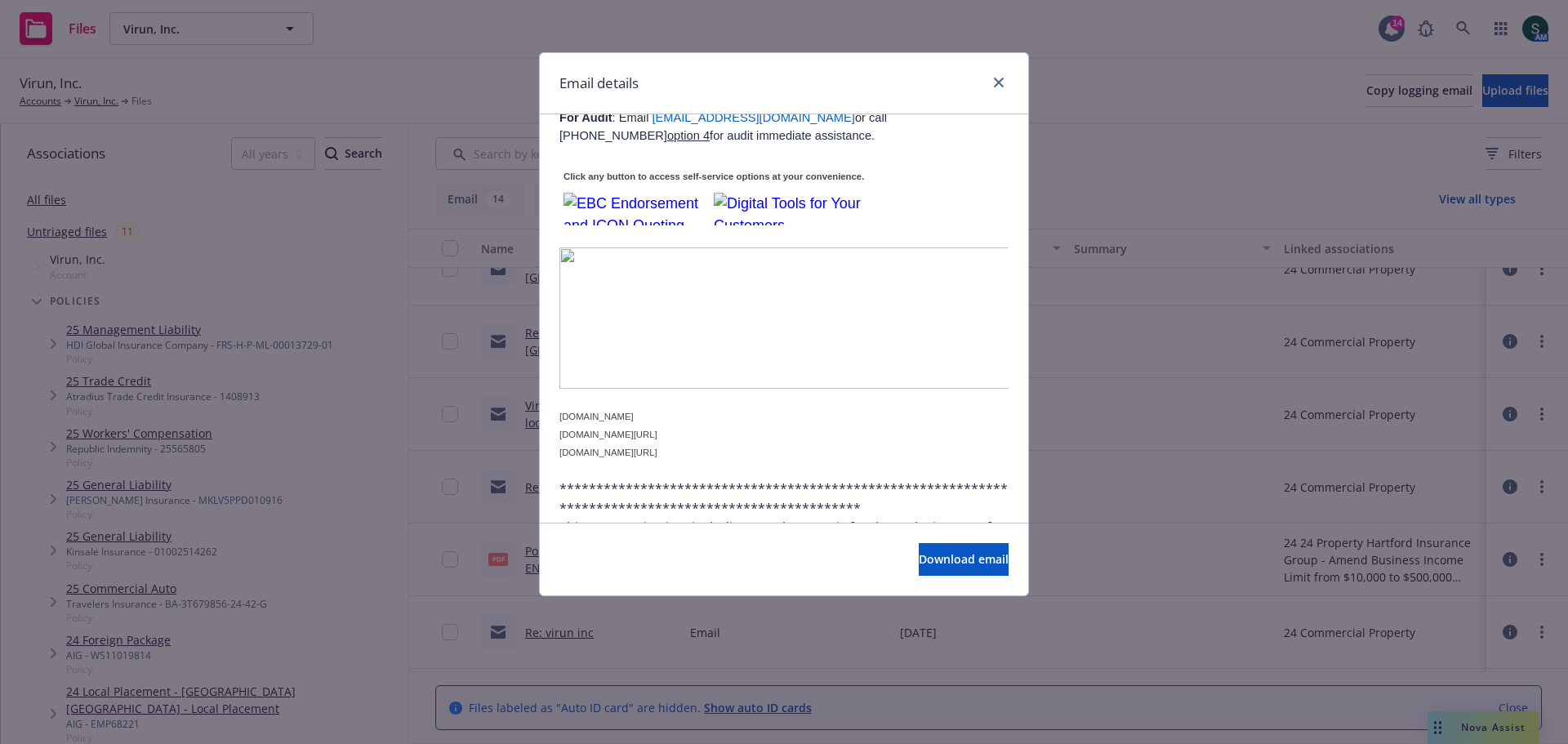
scroll to position [2230, 0]
click at [998, 70] on div "Email details" at bounding box center [784, 83] width 489 height 61
click at [998, 83] on icon "close" at bounding box center [999, 82] width 10 height 10
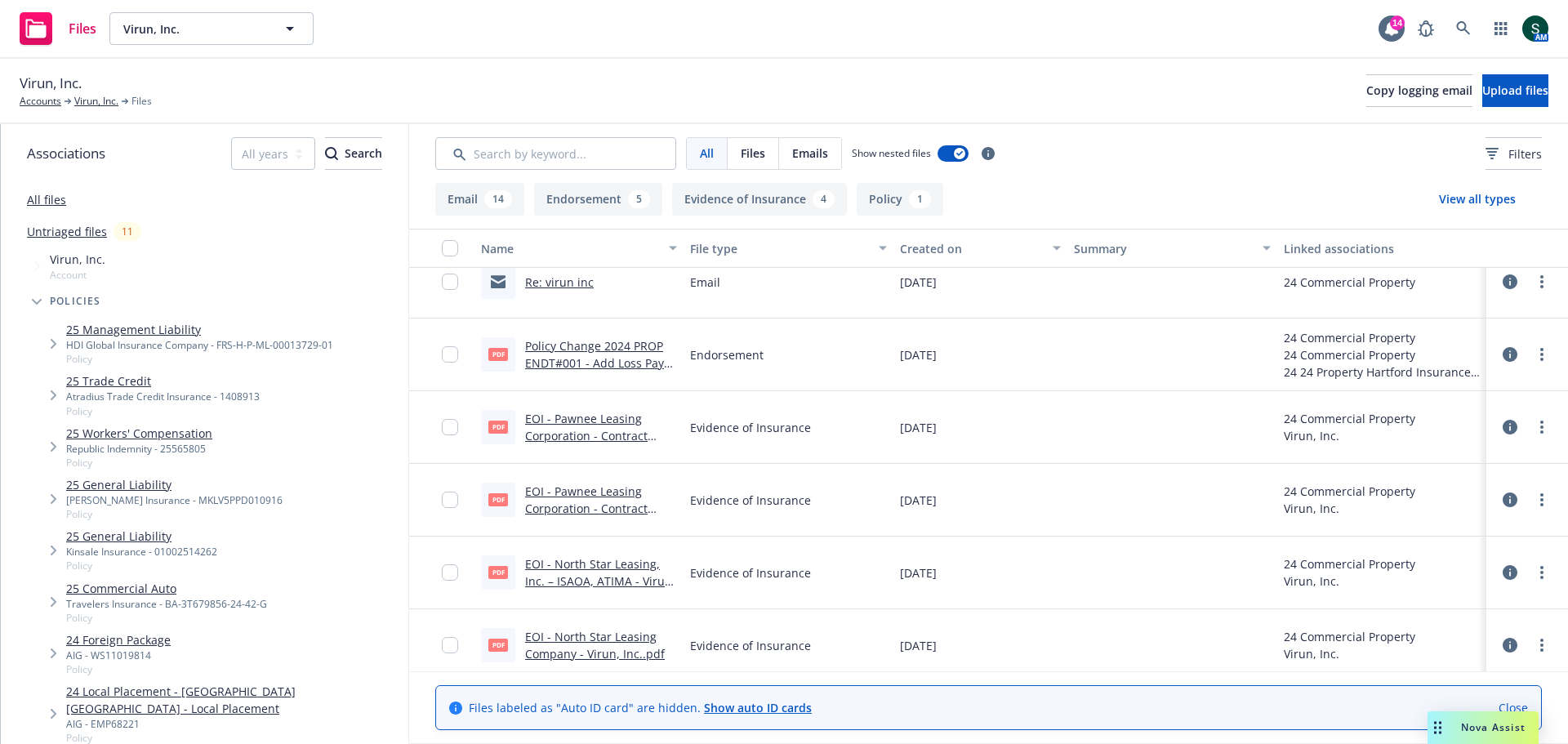
scroll to position [1164, 0]
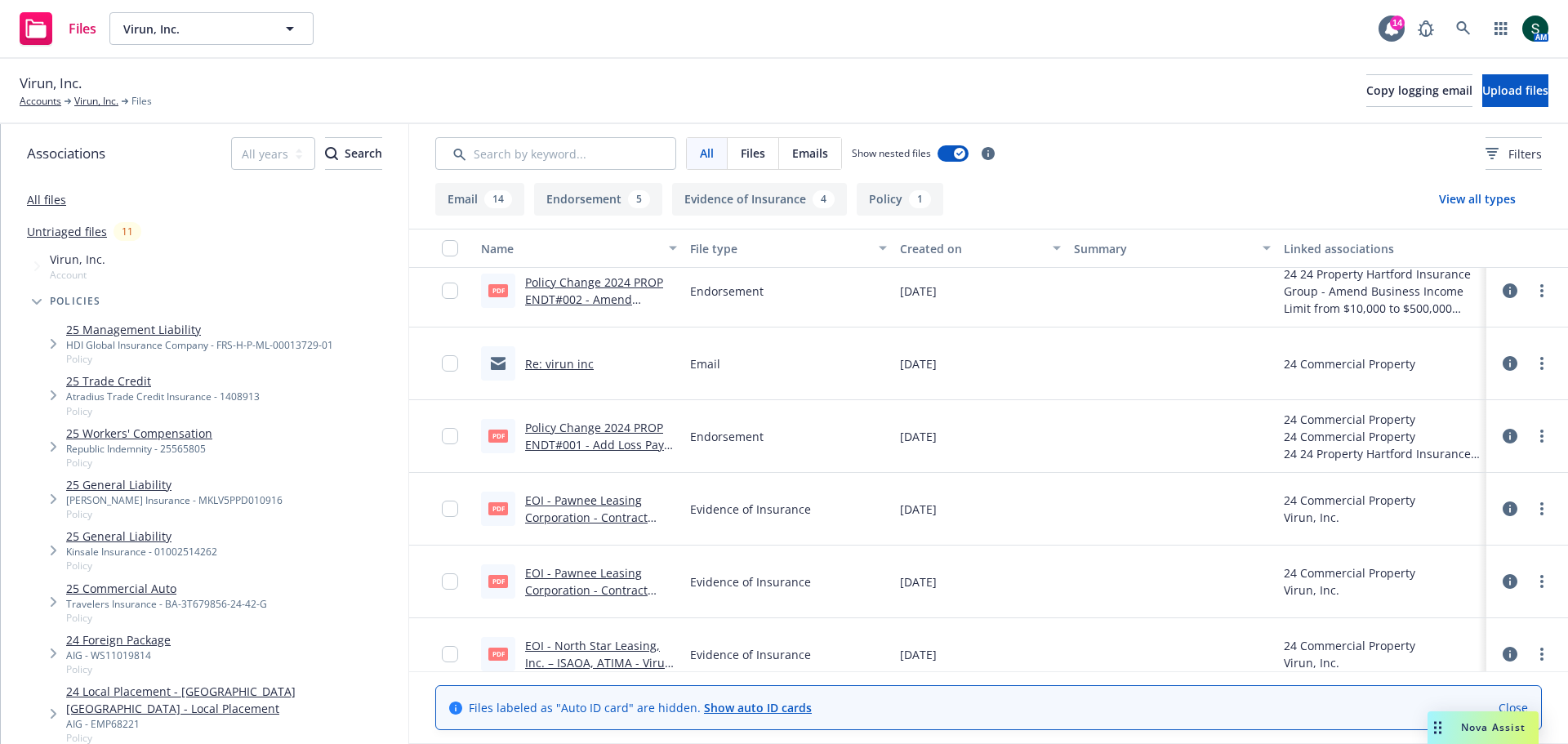
click at [580, 366] on link "Re: virun inc" at bounding box center [559, 363] width 69 height 16
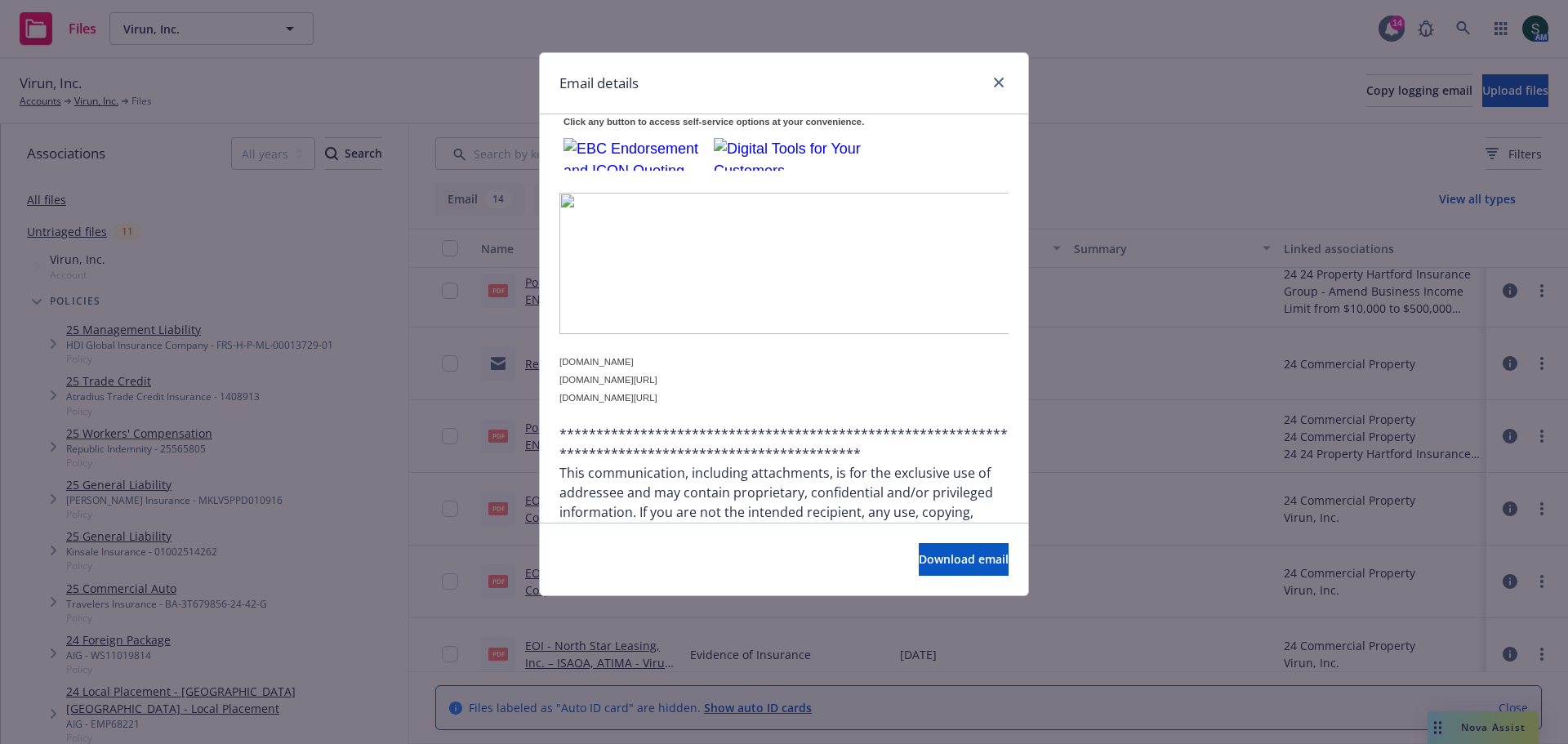
scroll to position [1590, 0]
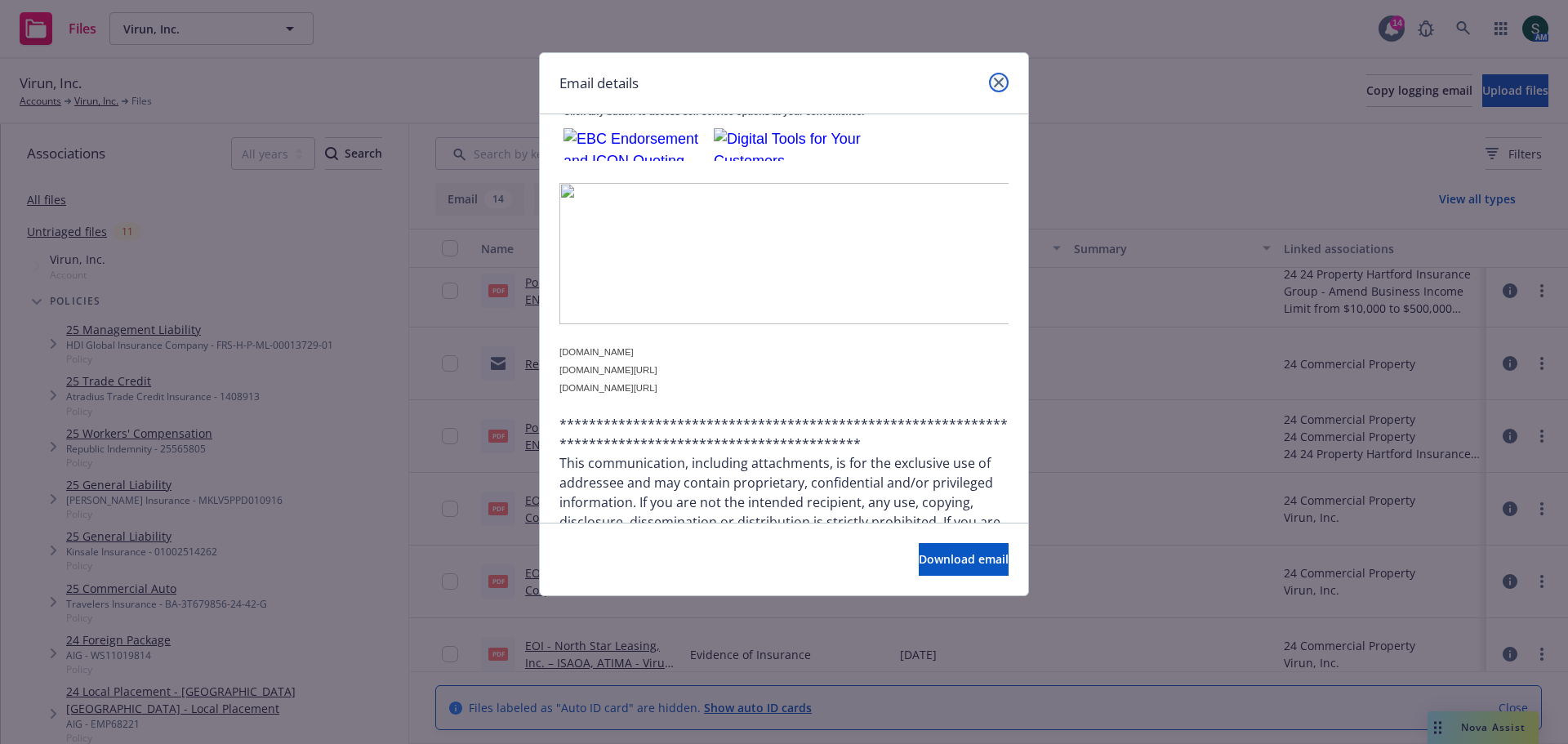
click at [1003, 81] on icon "close" at bounding box center [999, 82] width 10 height 10
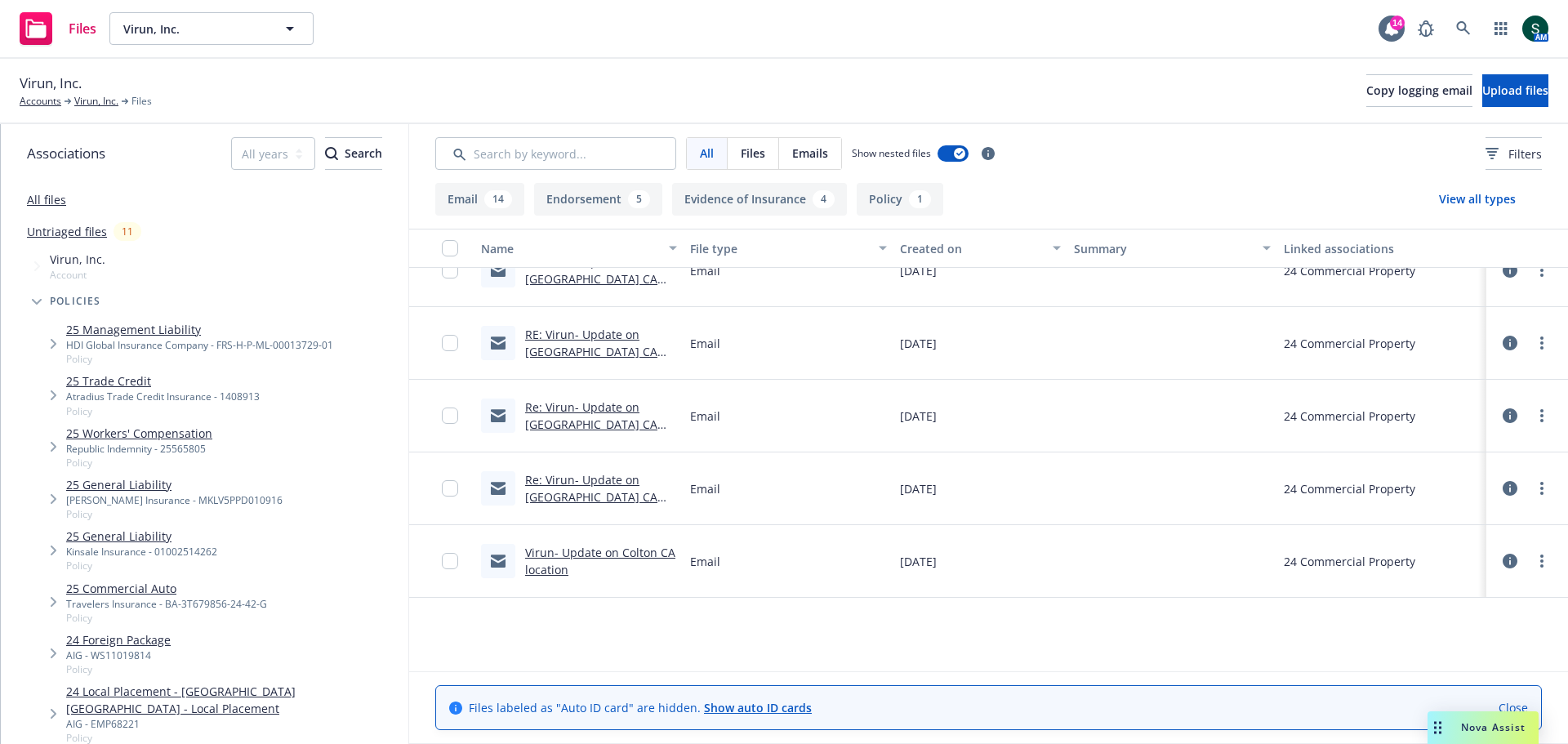
scroll to position [102, 0]
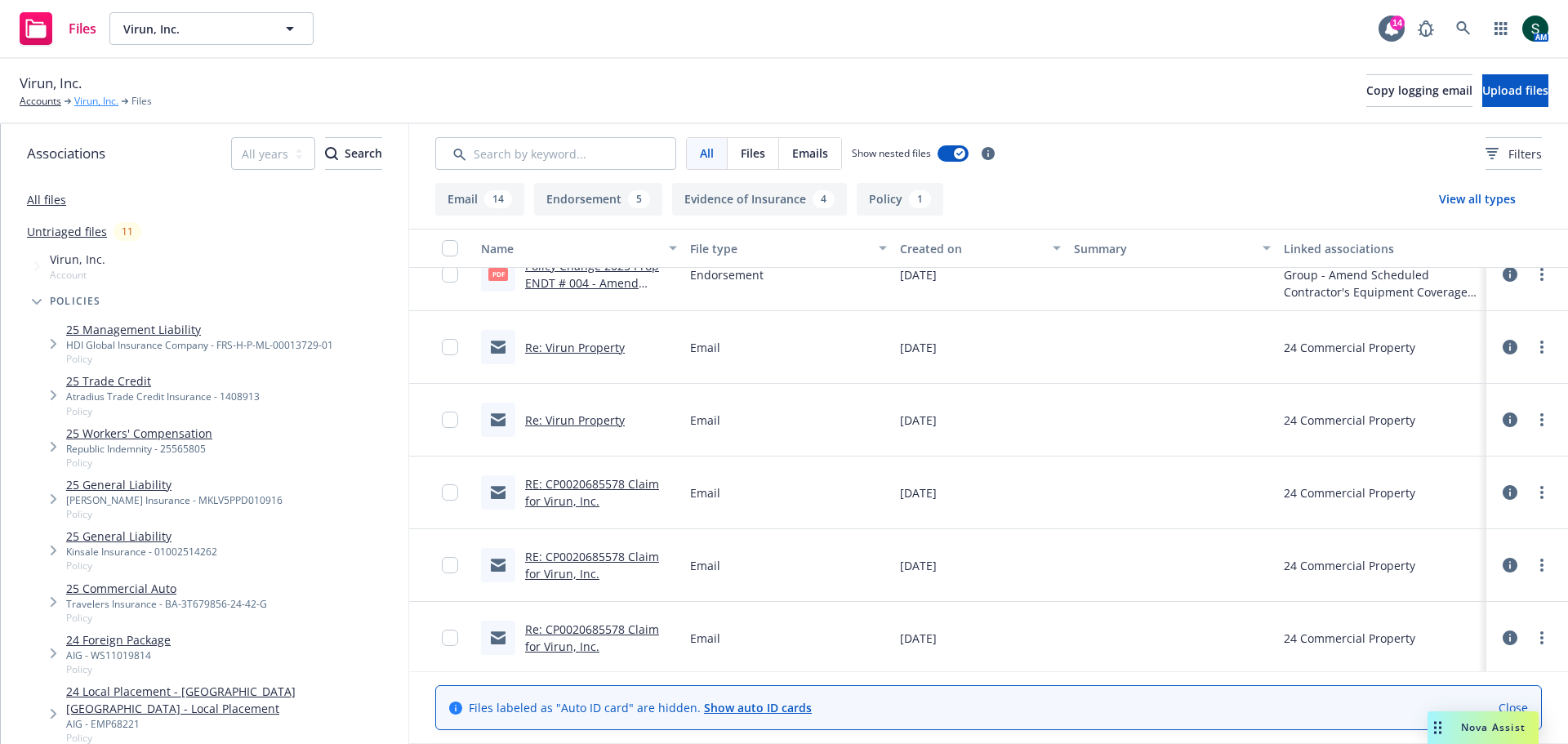
click at [89, 105] on link "Virun, Inc." at bounding box center [96, 102] width 44 height 15
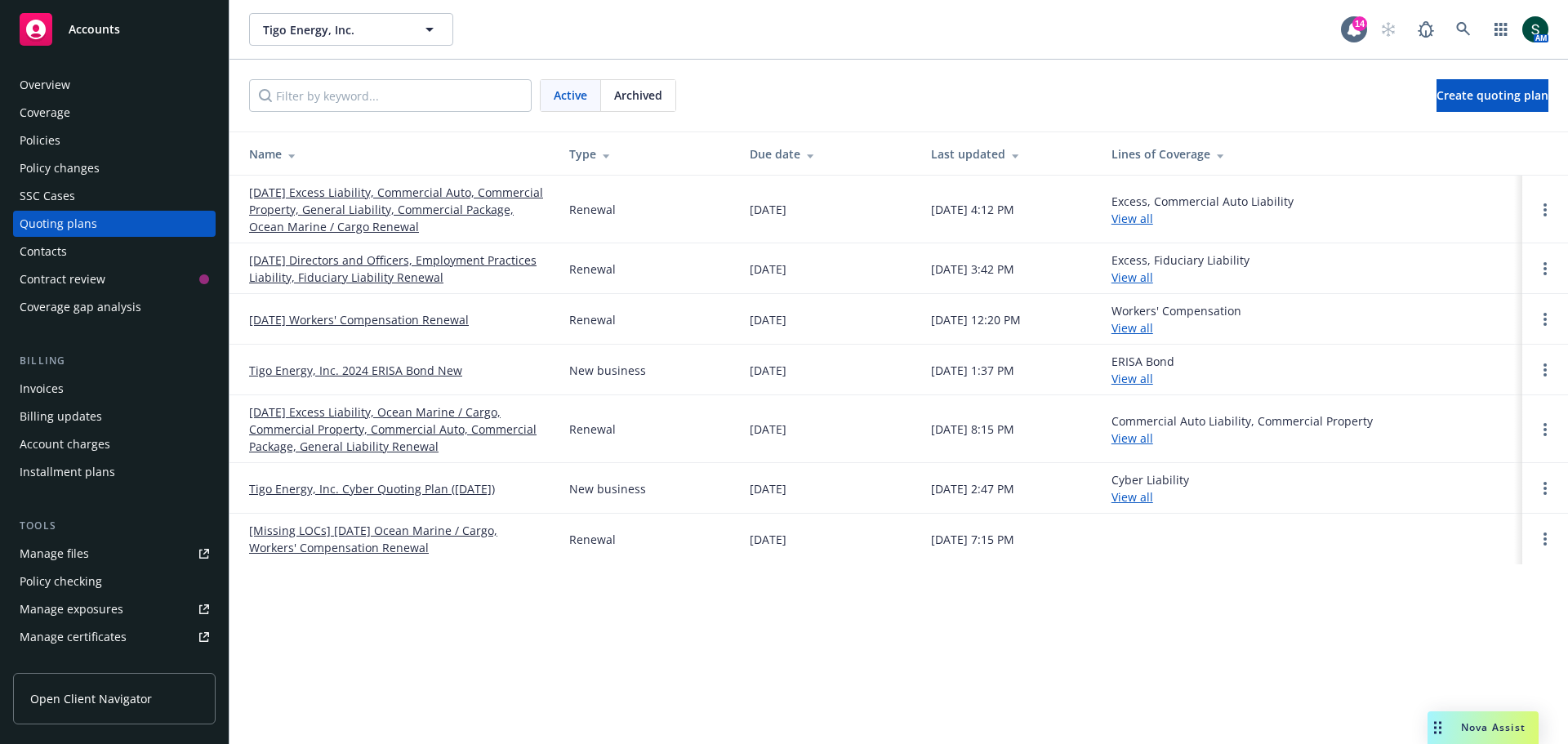
click at [329, 222] on link "[DATE] Excess Liability, Commercial Auto, Commercial Property, General Liabilit…" at bounding box center [395, 210] width 294 height 51
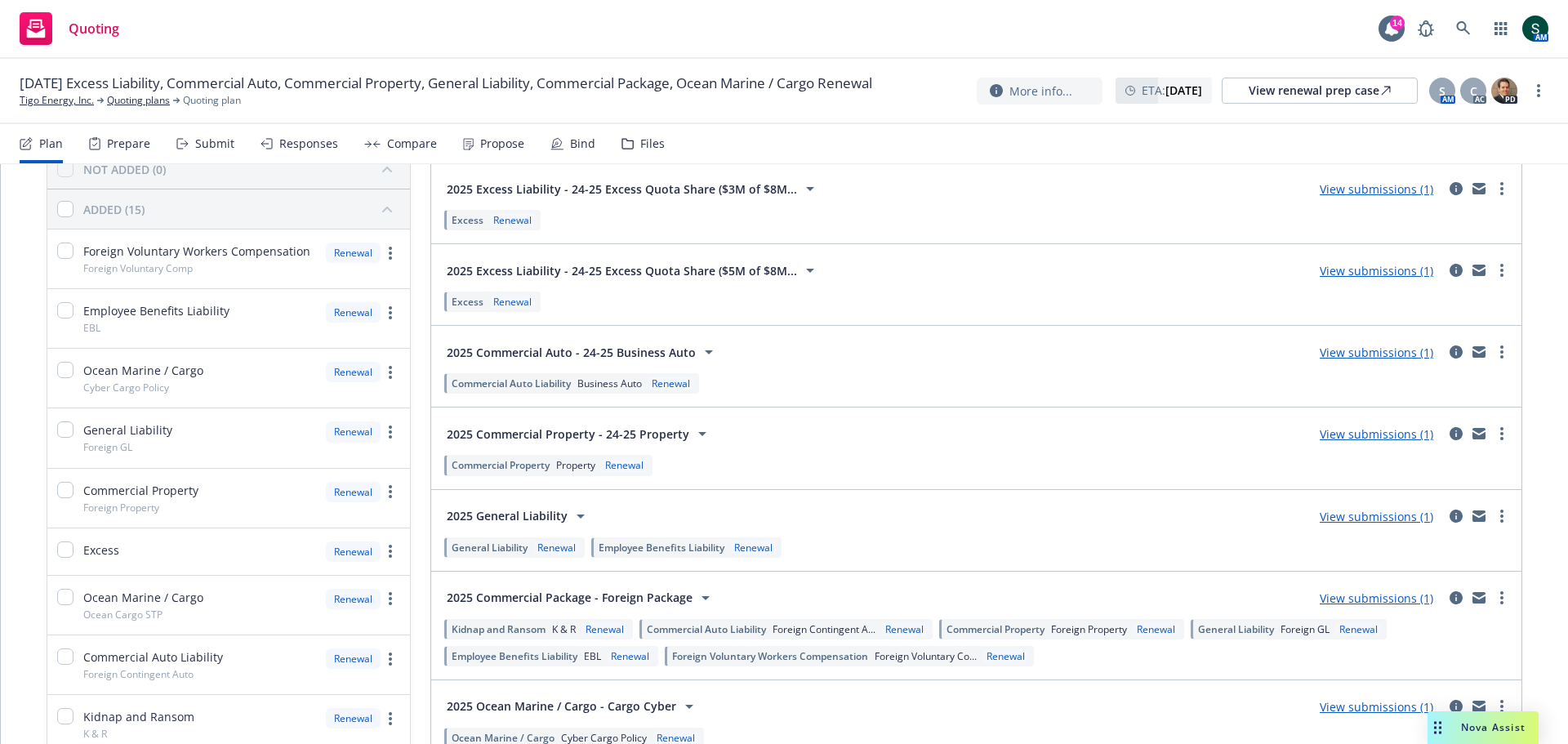
scroll to position [81, 0]
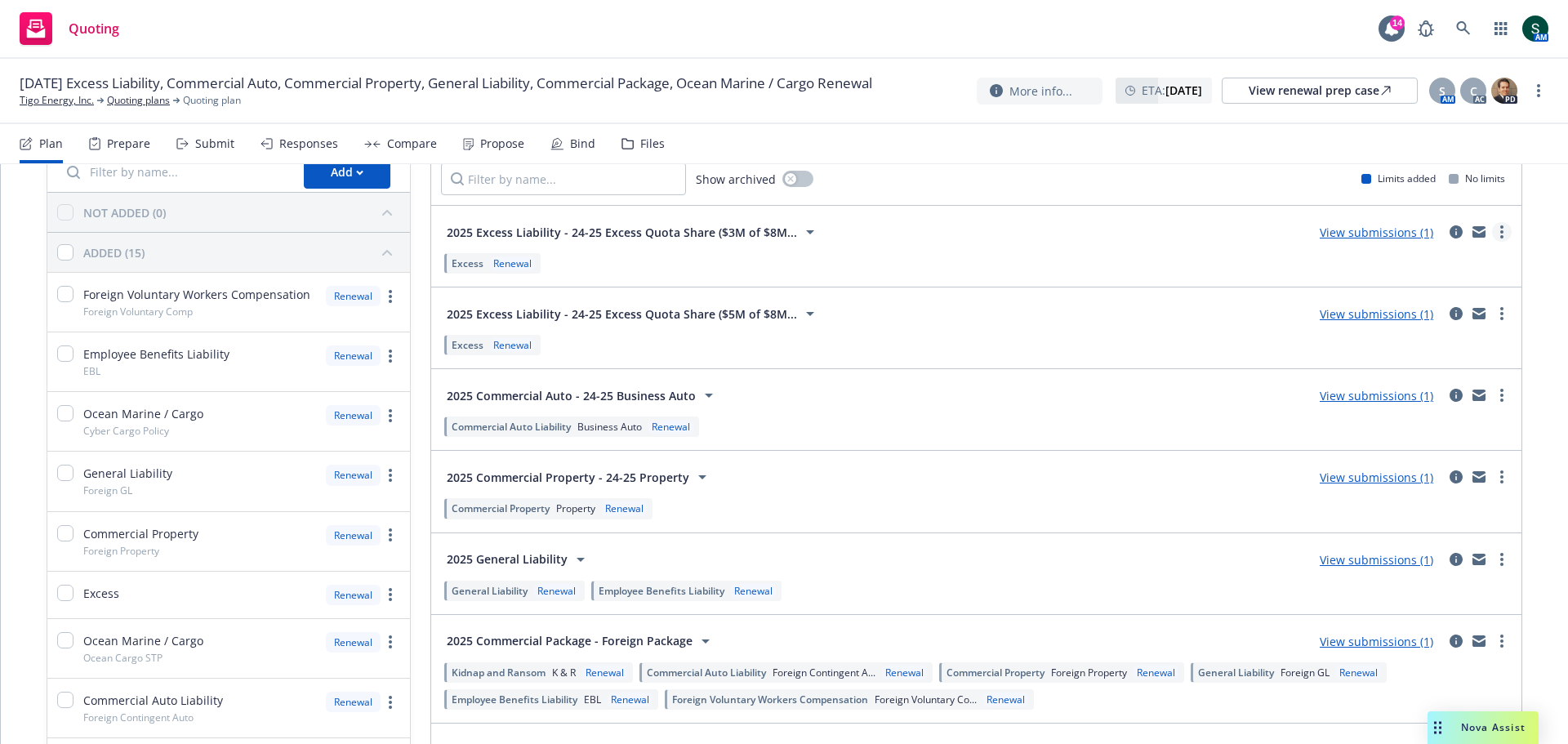
click at [1500, 233] on circle "more" at bounding box center [1502, 232] width 4 height 4
click at [910, 248] on div "2025 Excess Liability - 24-25 Excess Quota Share ($3M of $8M... View submission…" at bounding box center [977, 246] width 1071 height 61
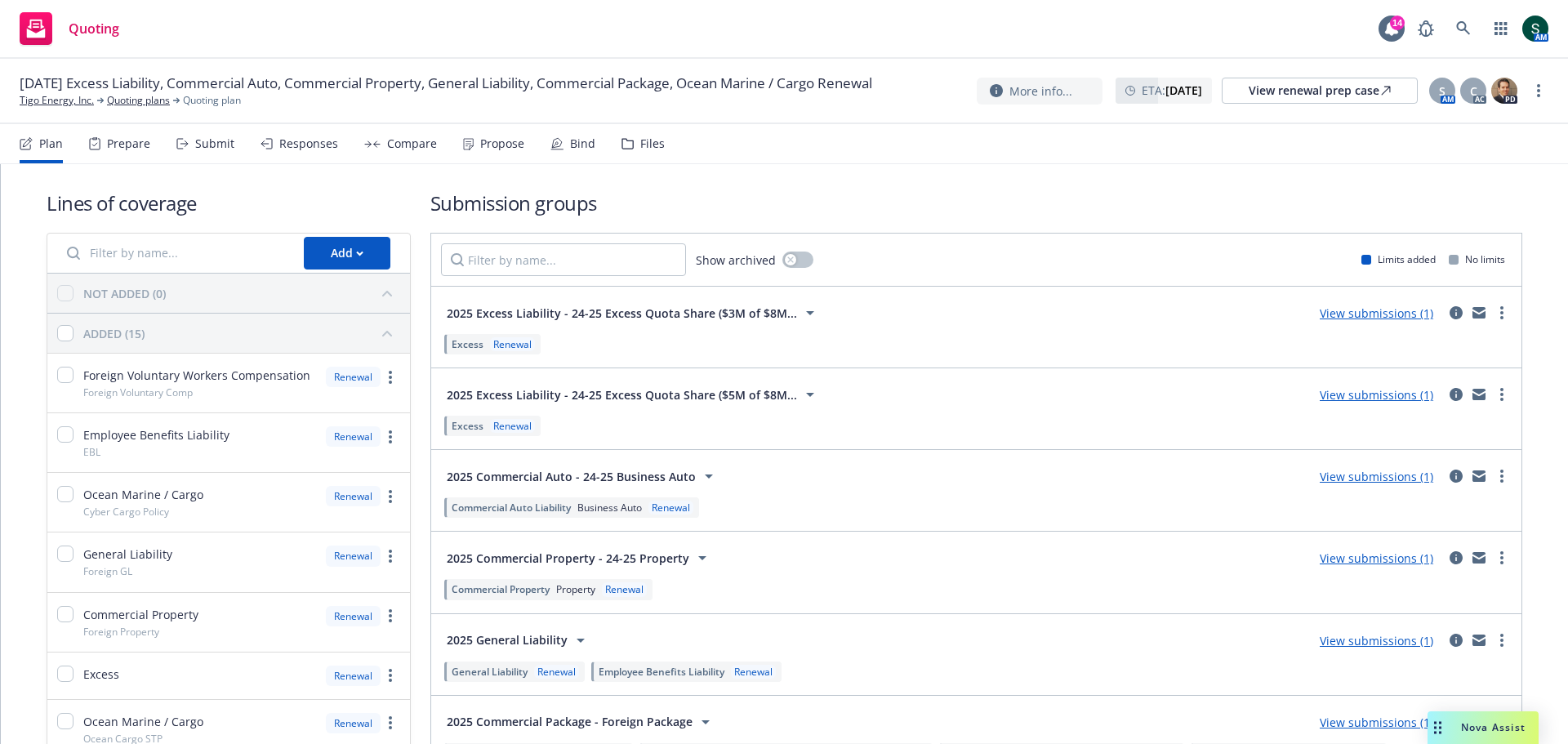
scroll to position [0, 0]
click at [1492, 319] on link "more" at bounding box center [1501, 313] width 19 height 19
click at [943, 265] on div "Show archived Limits added No limits" at bounding box center [976, 260] width 1090 height 52
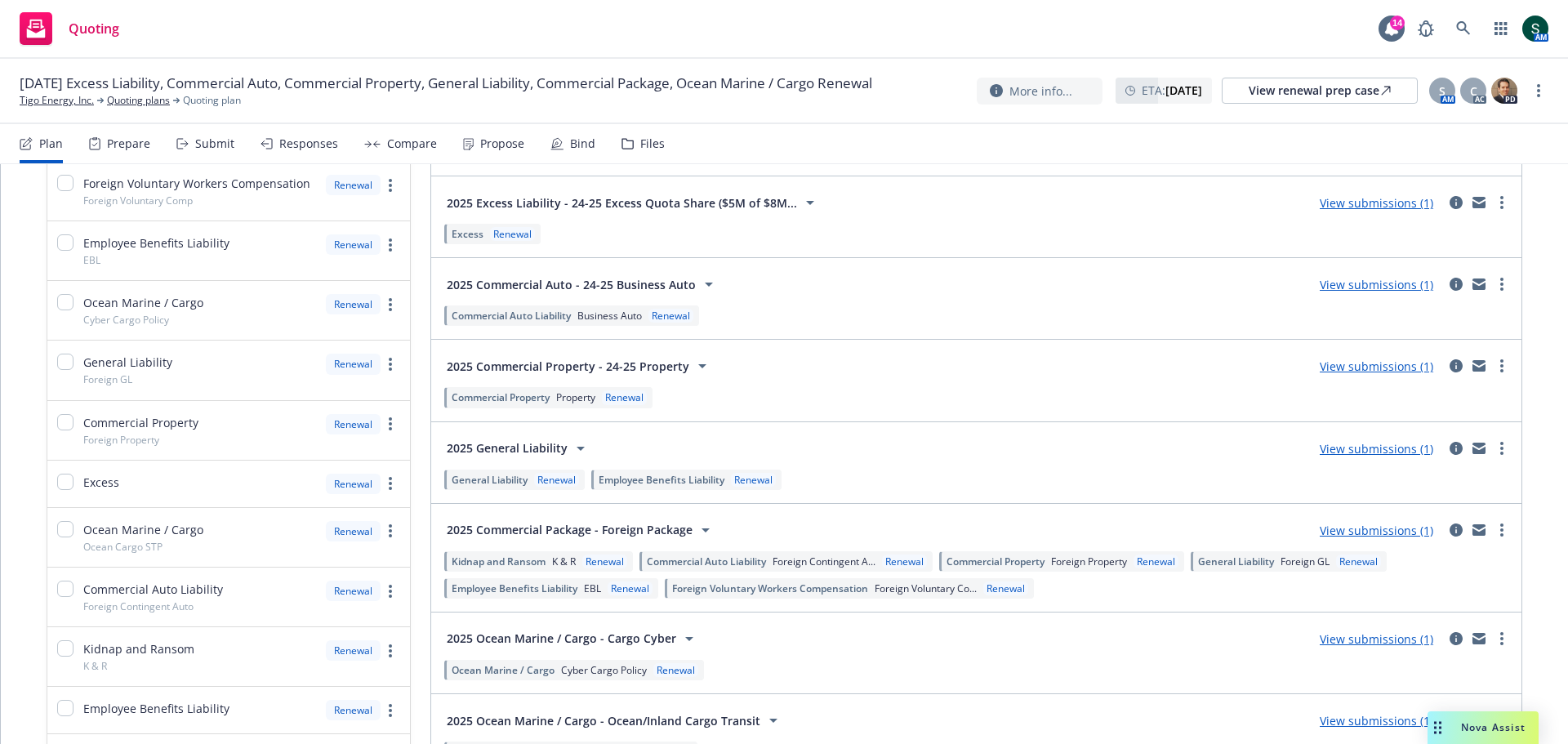
scroll to position [163, 0]
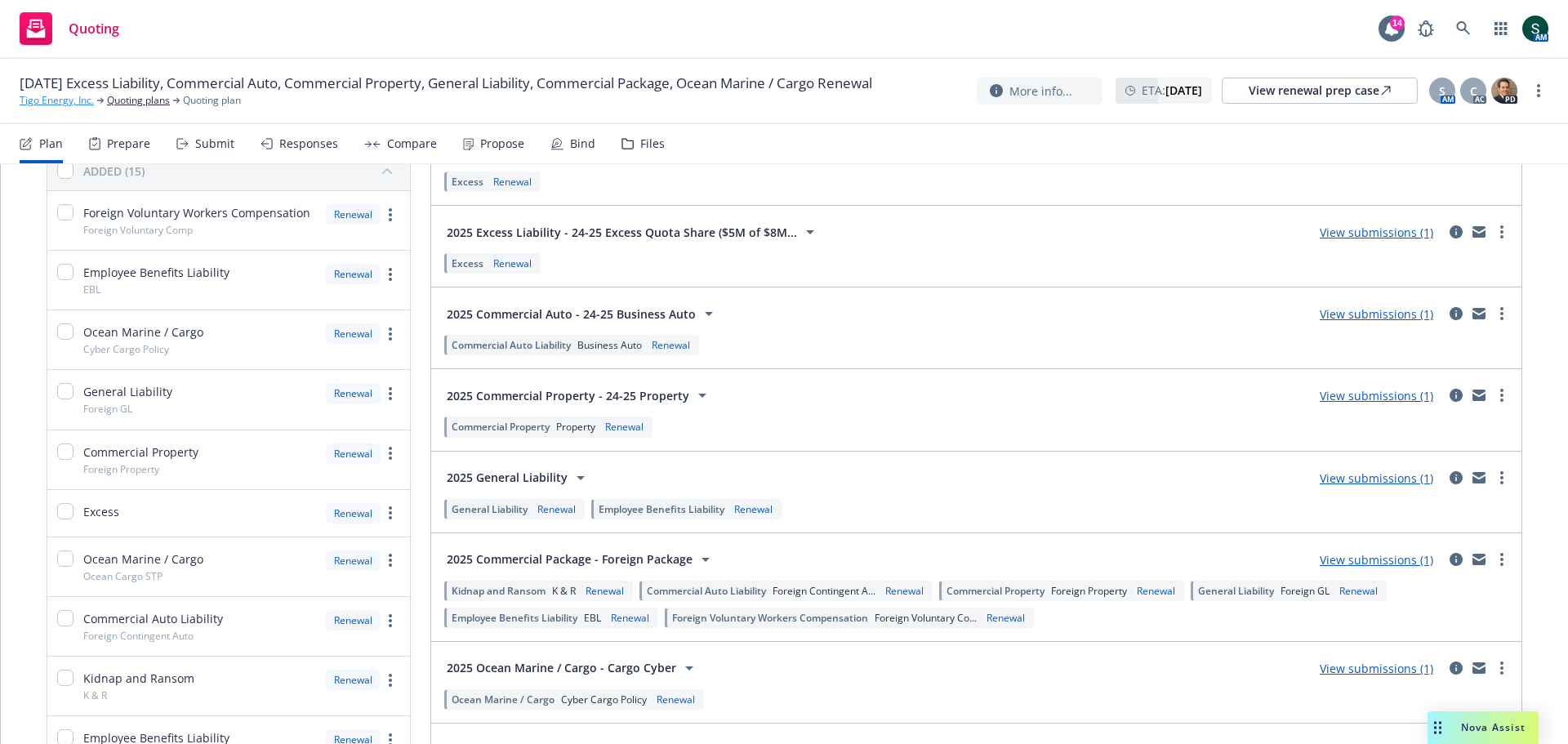
click at [54, 104] on link "Tigo Energy, Inc." at bounding box center [56, 101] width 74 height 15
